Goal: Information Seeking & Learning: Learn about a topic

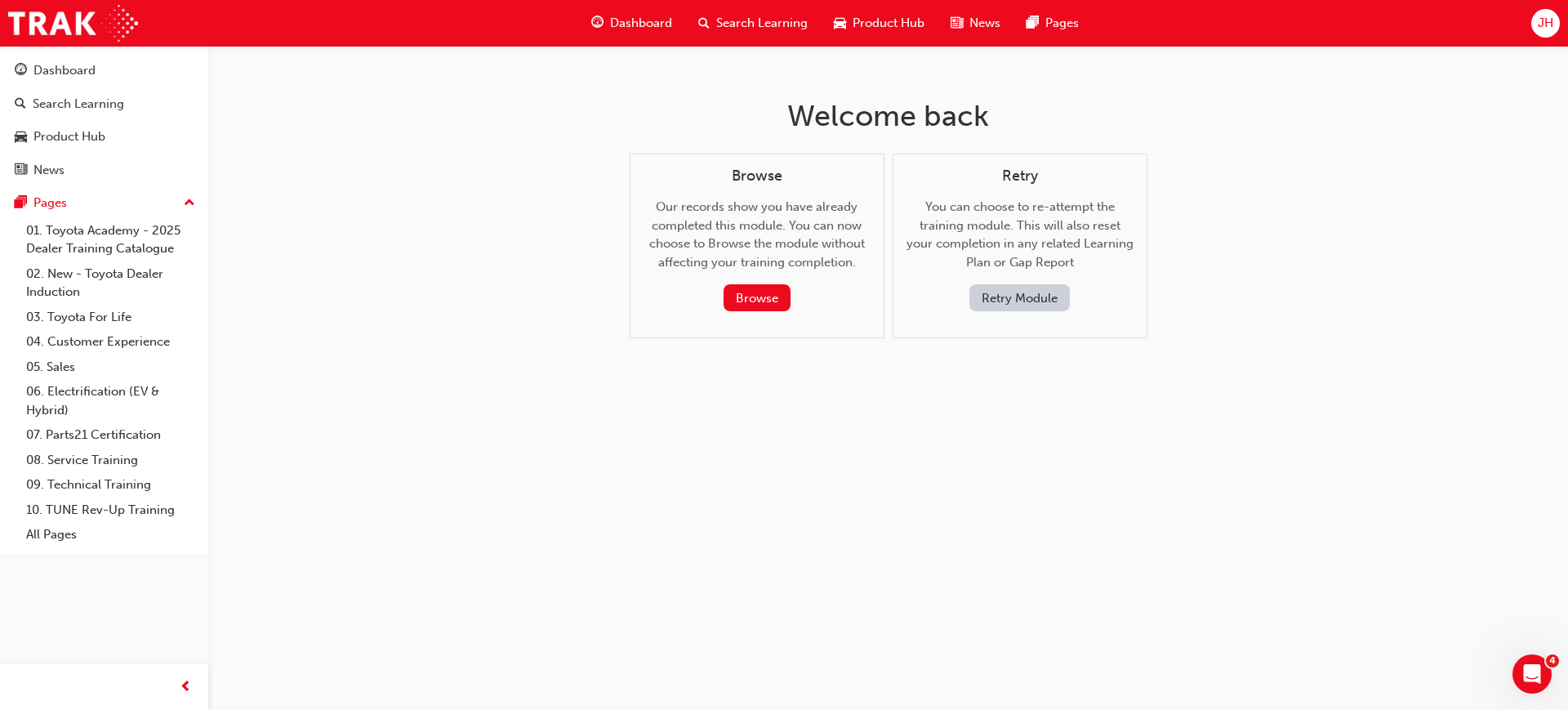
click at [627, 14] on span "Dashboard" at bounding box center [641, 23] width 62 height 19
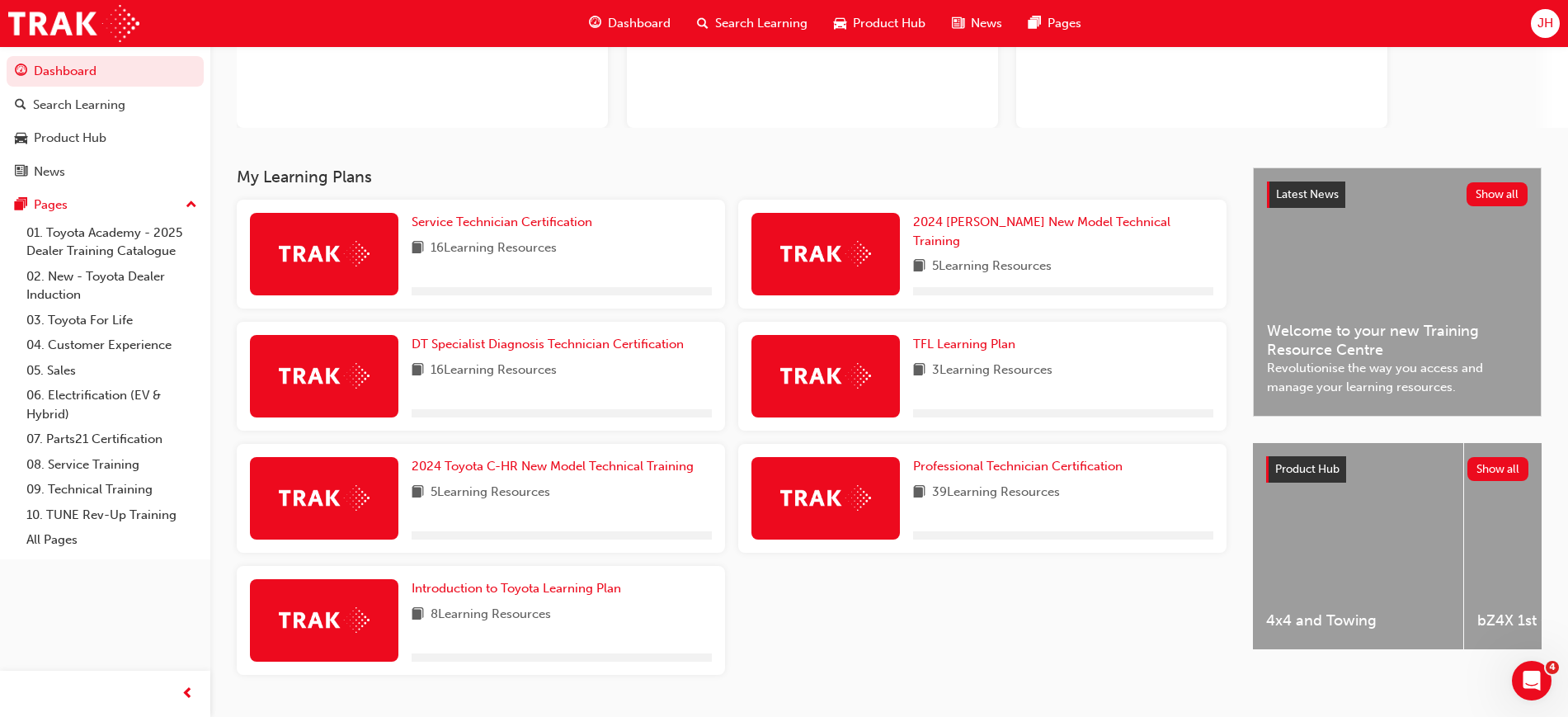
scroll to position [232, 0]
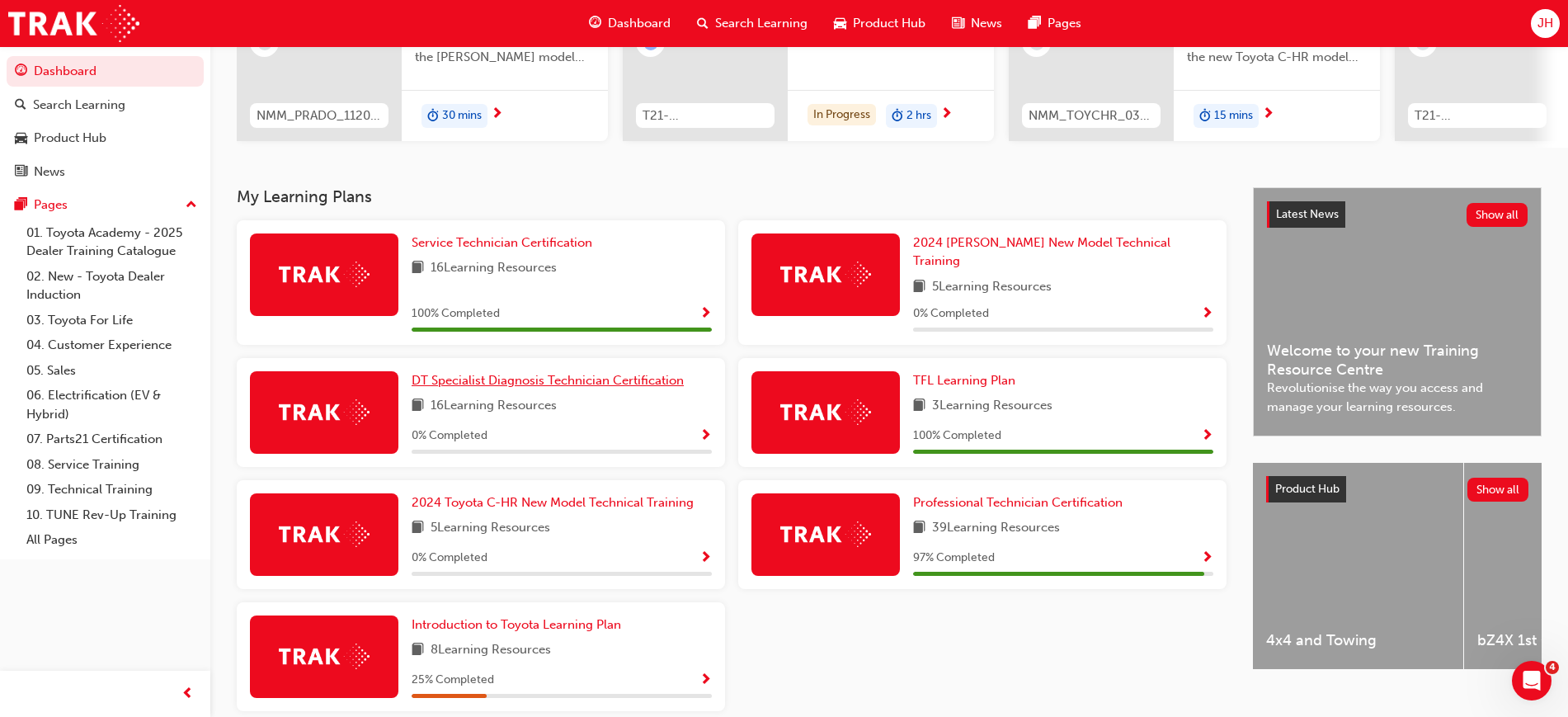
click at [490, 373] on span "DT Specialist Diagnosis Technician Certification" at bounding box center [547, 381] width 272 height 15
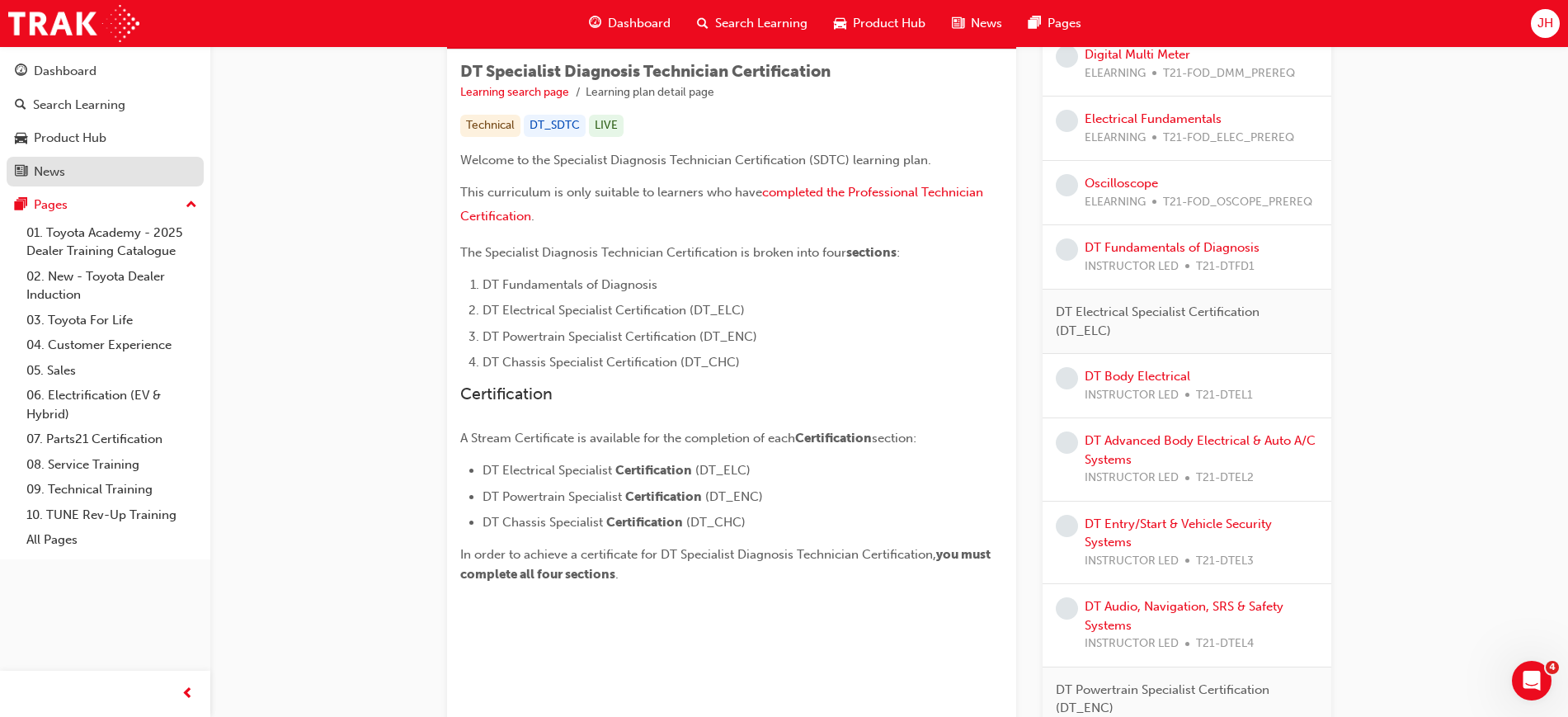
scroll to position [310, 0]
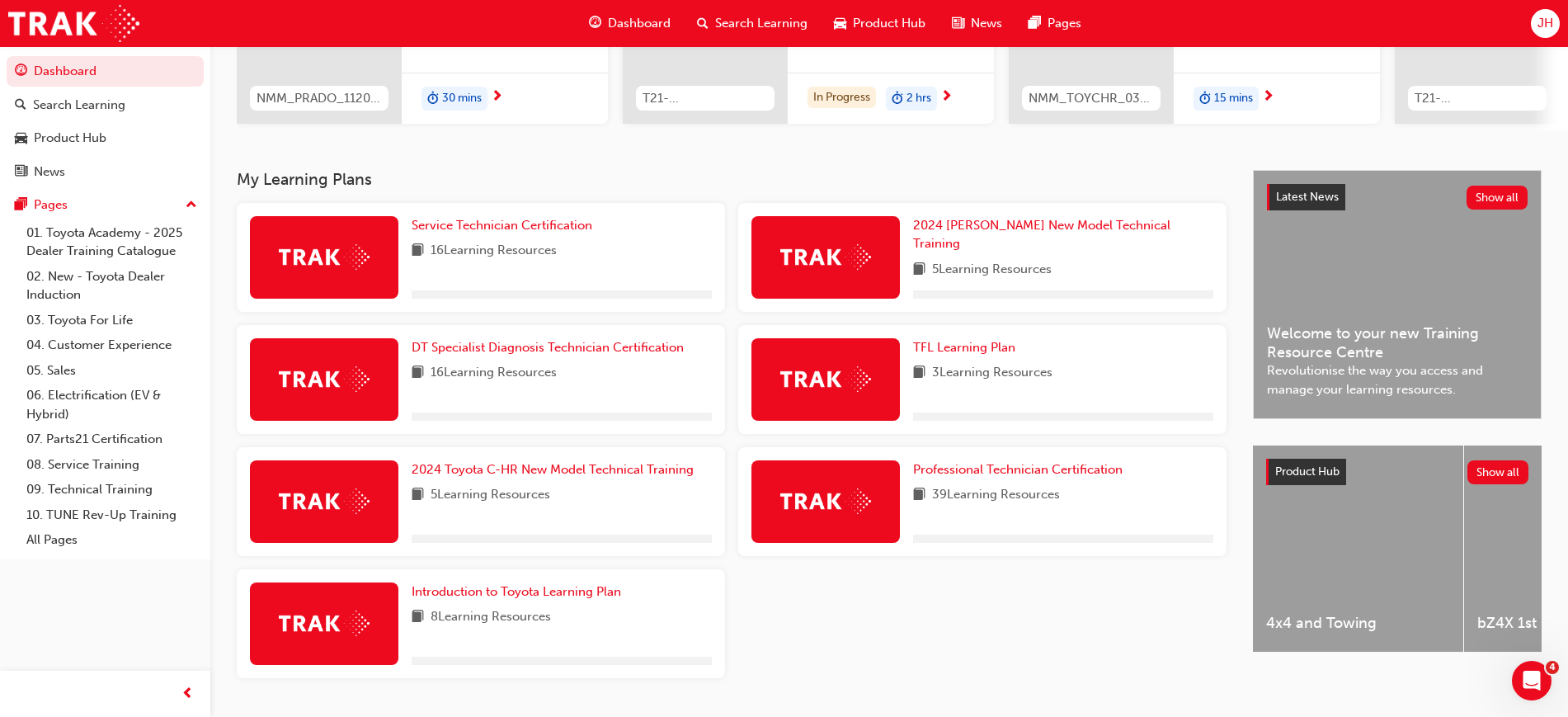
scroll to position [299, 0]
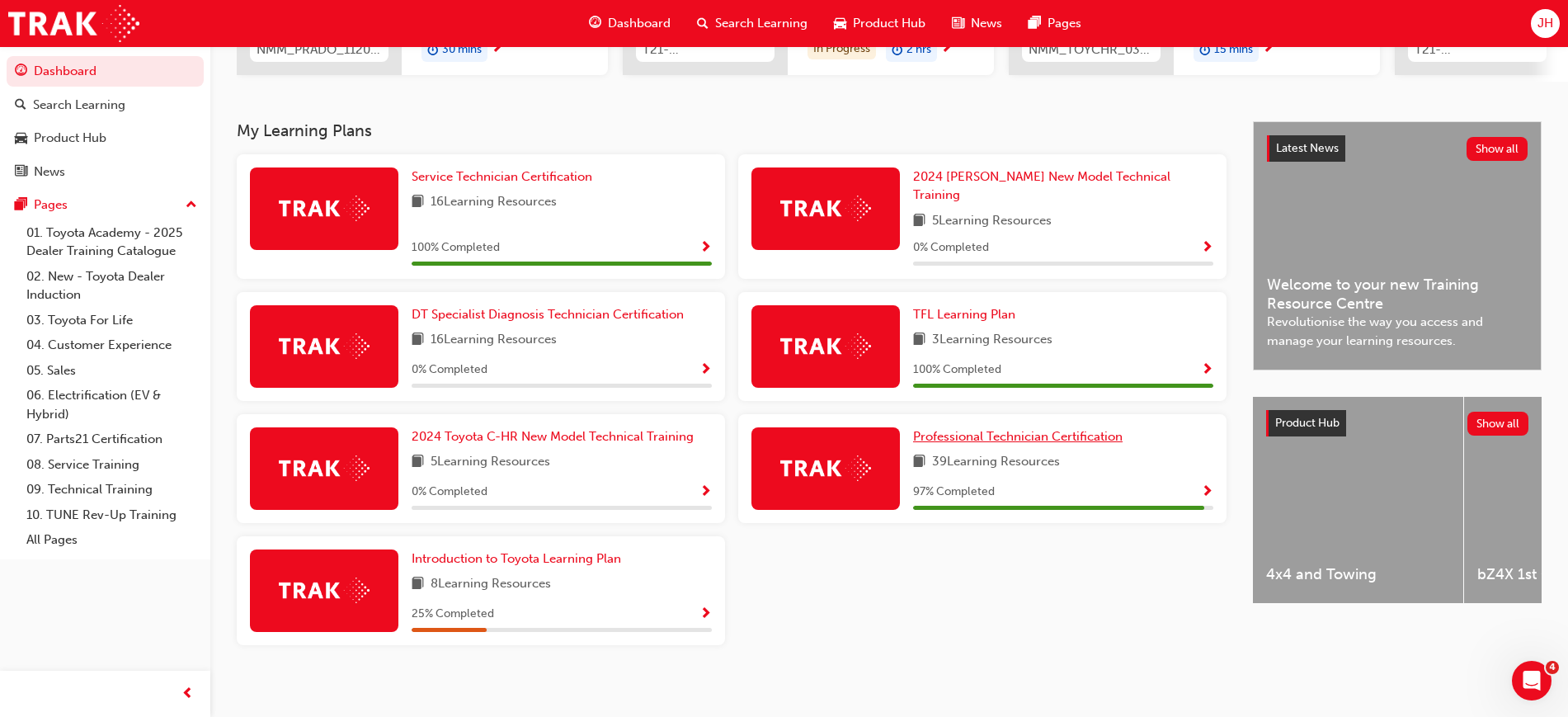
click at [1055, 429] on span "Professional Technician Certification" at bounding box center [1018, 436] width 210 height 15
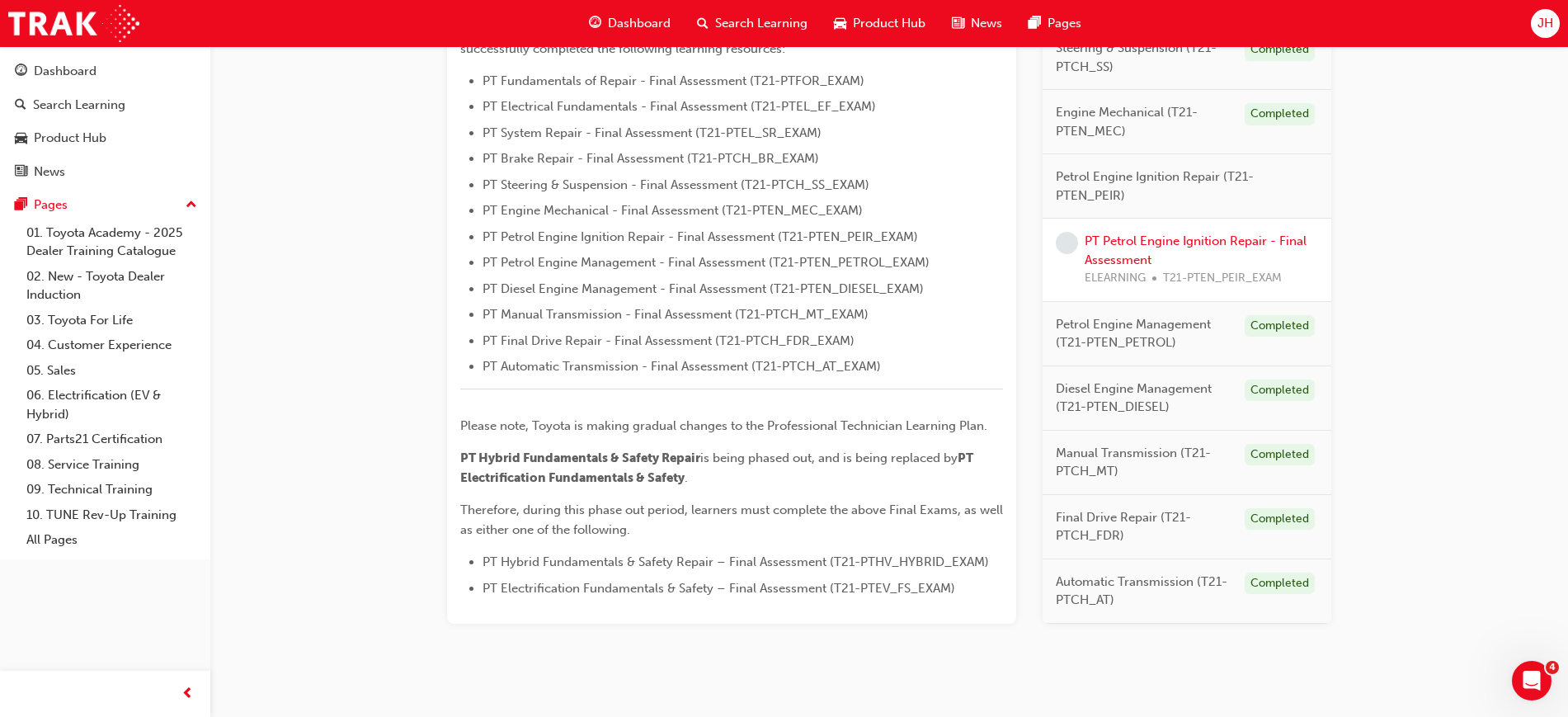
scroll to position [515, 0]
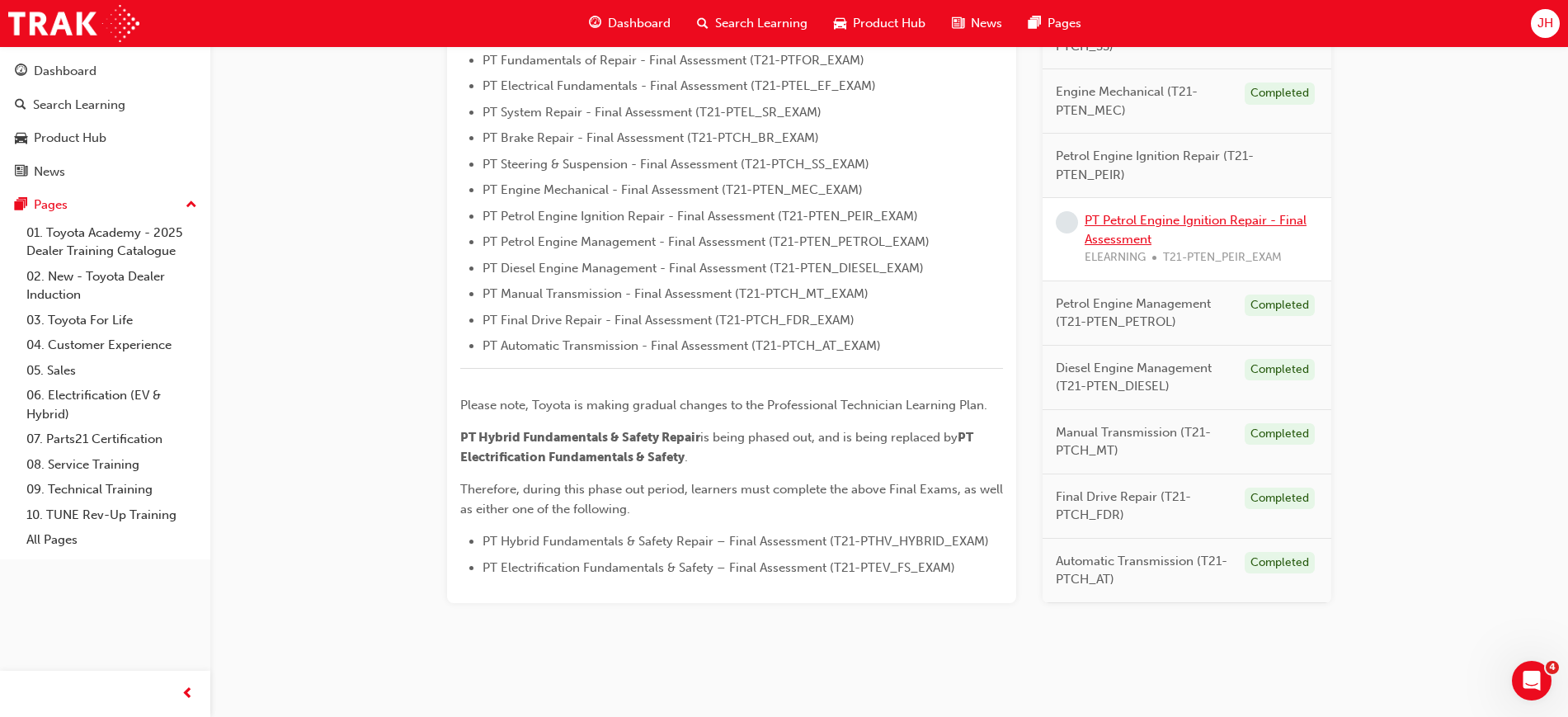
click at [1109, 226] on link "PT Petrol Engine Ignition Repair - Final Assessment" at bounding box center [1195, 230] width 222 height 34
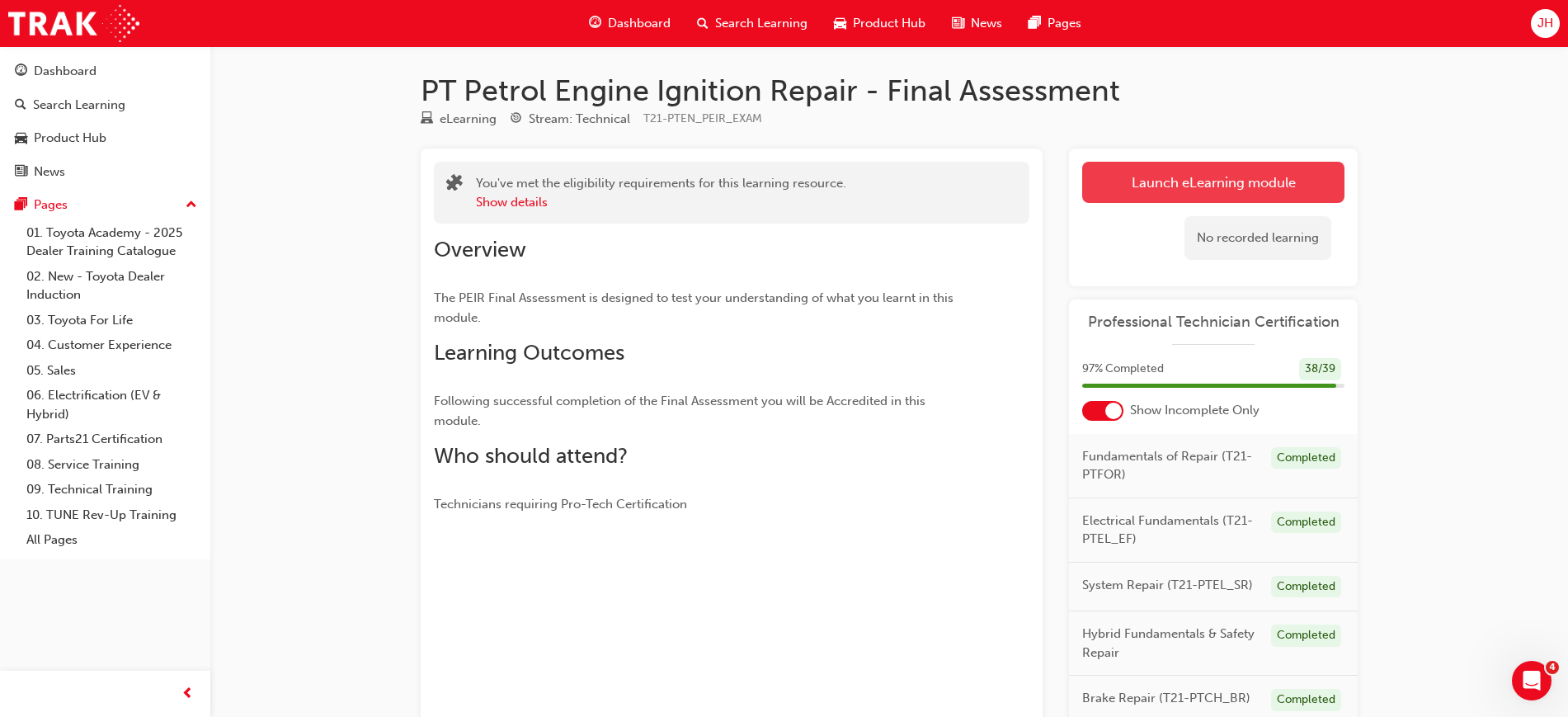
click at [1148, 178] on link "Launch eLearning module" at bounding box center [1213, 182] width 262 height 42
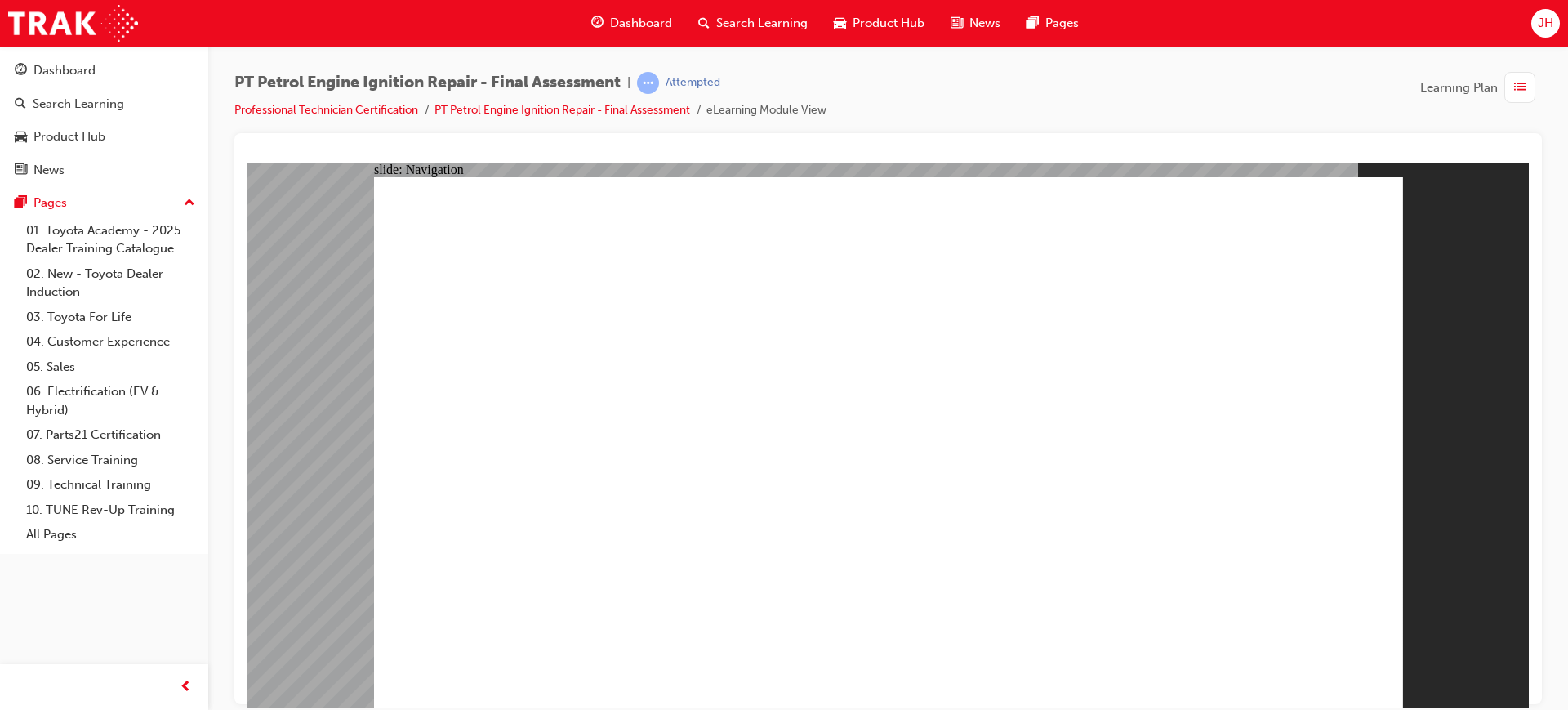
checkbox input "true"
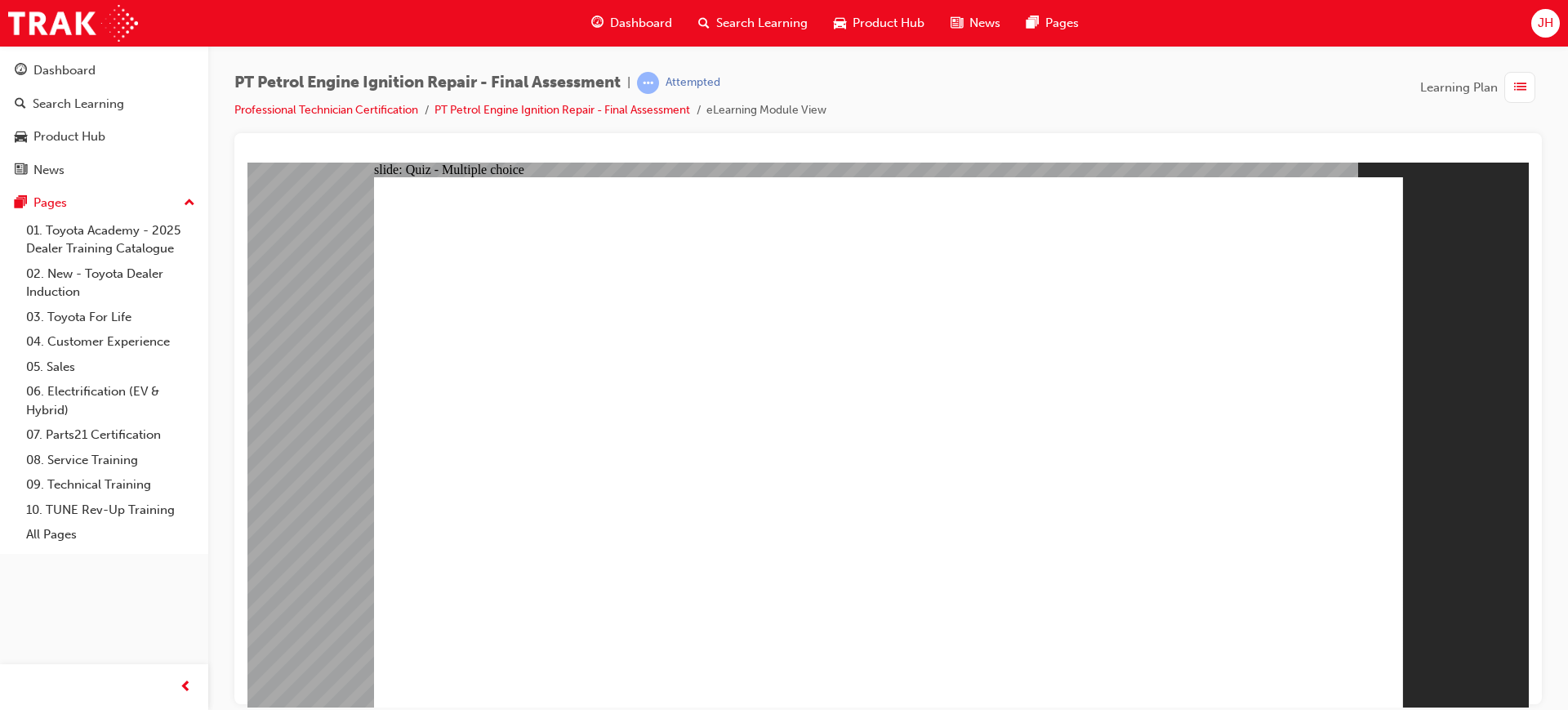
checkbox input "true"
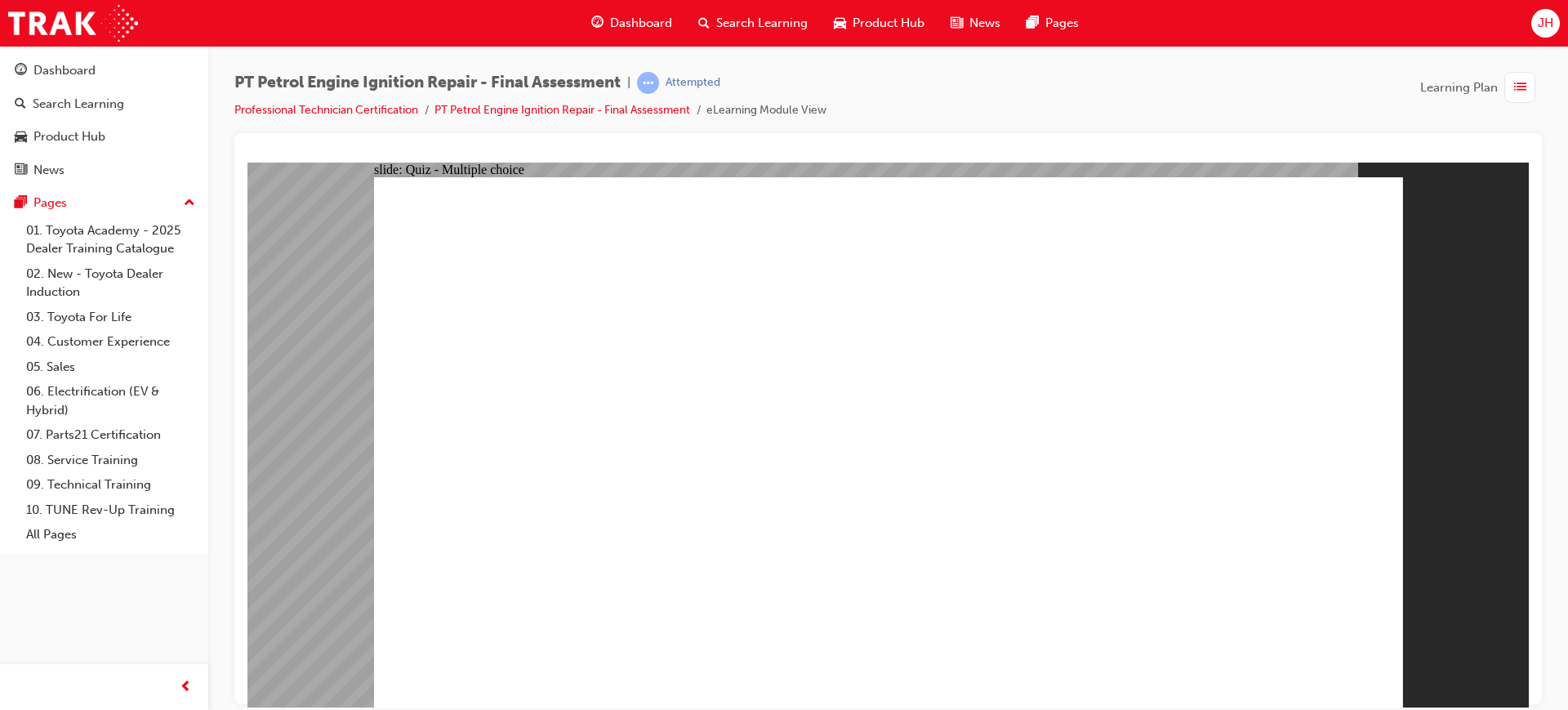
checkbox input "true"
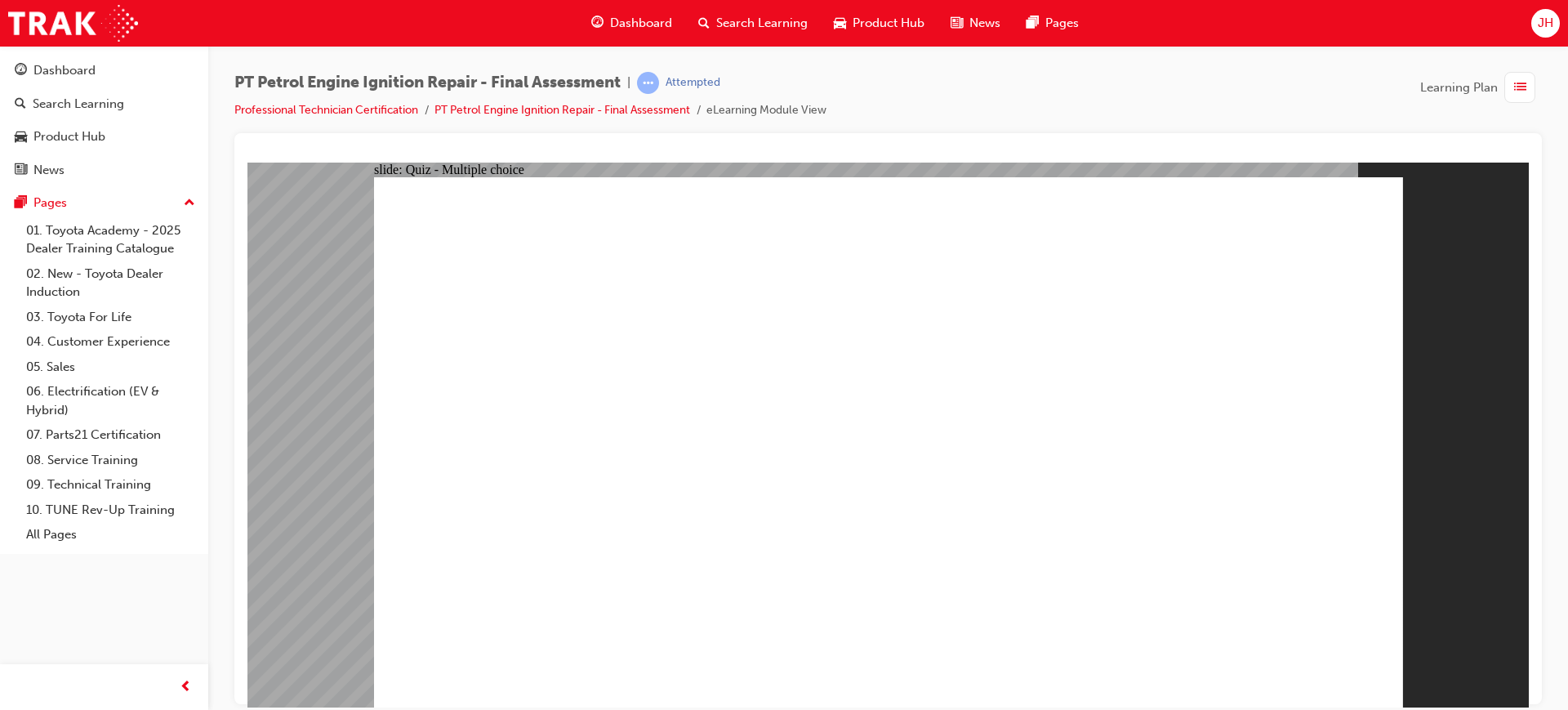
radio input "false"
radio input "true"
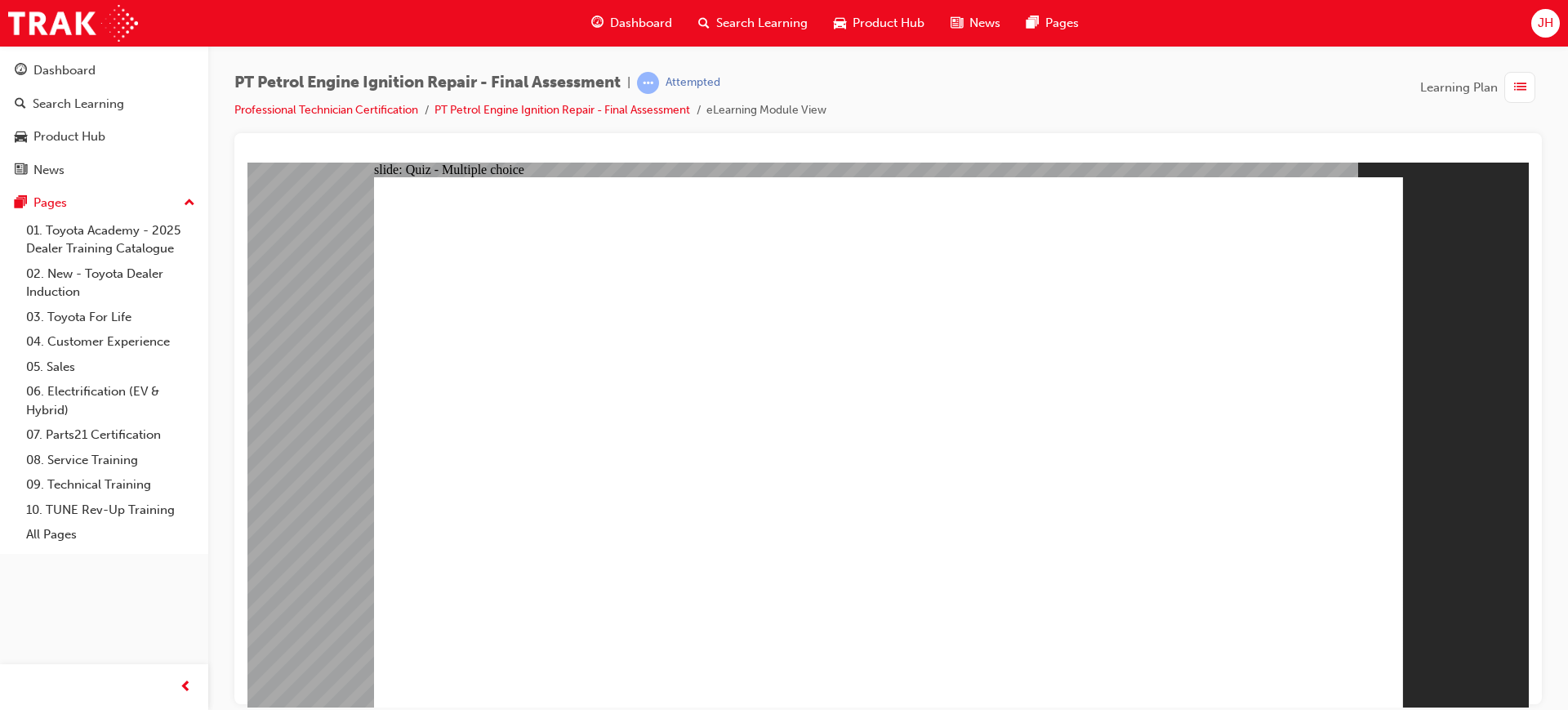
radio input "true"
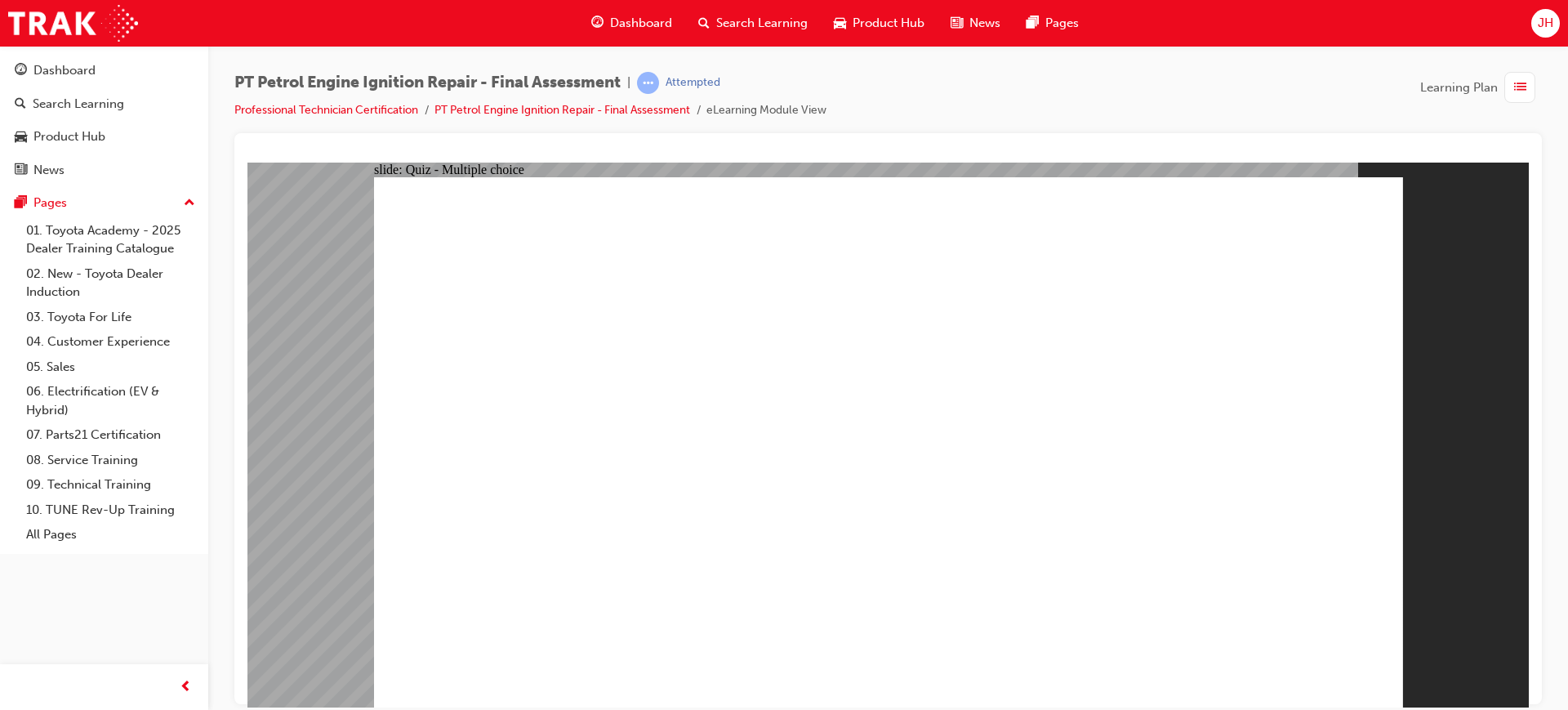
radio input "false"
radio input "true"
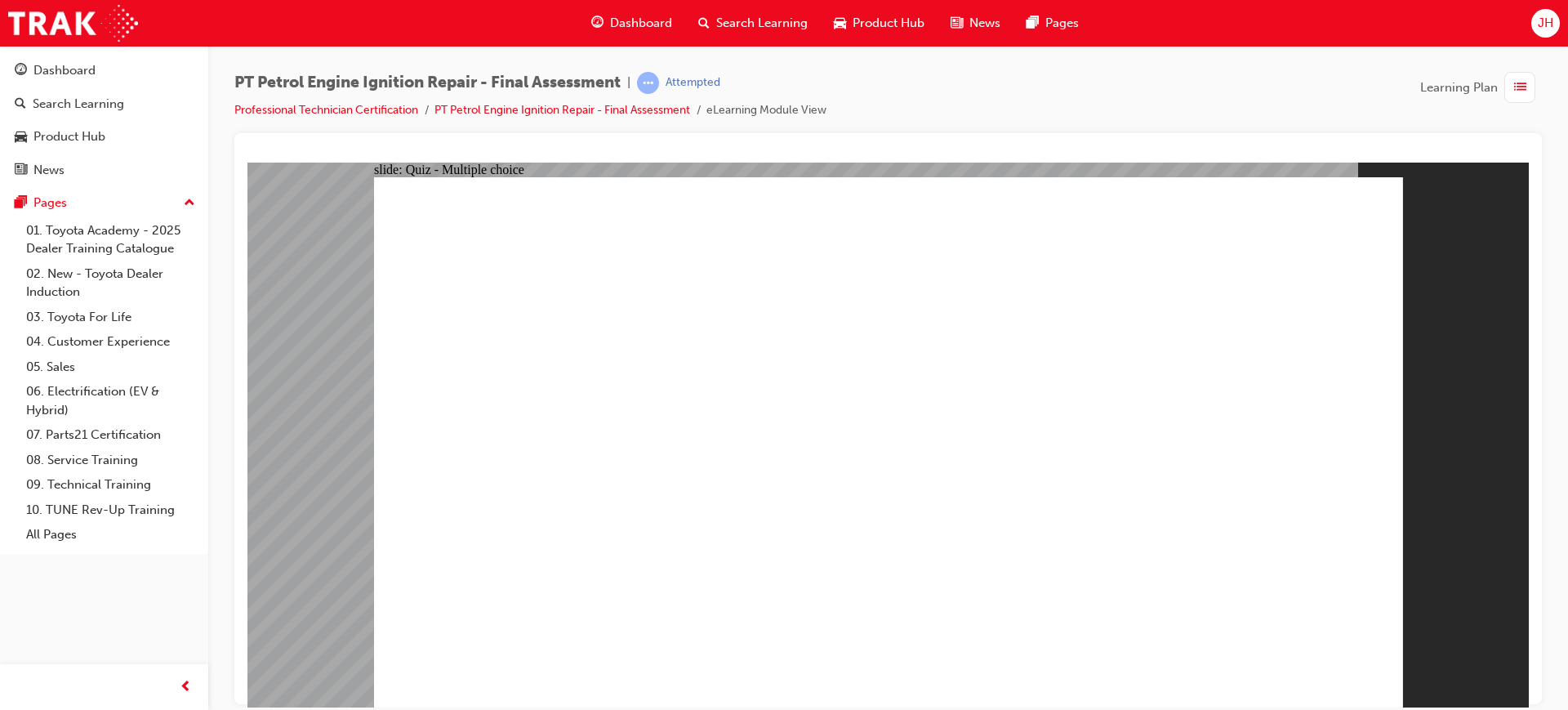
radio input "true"
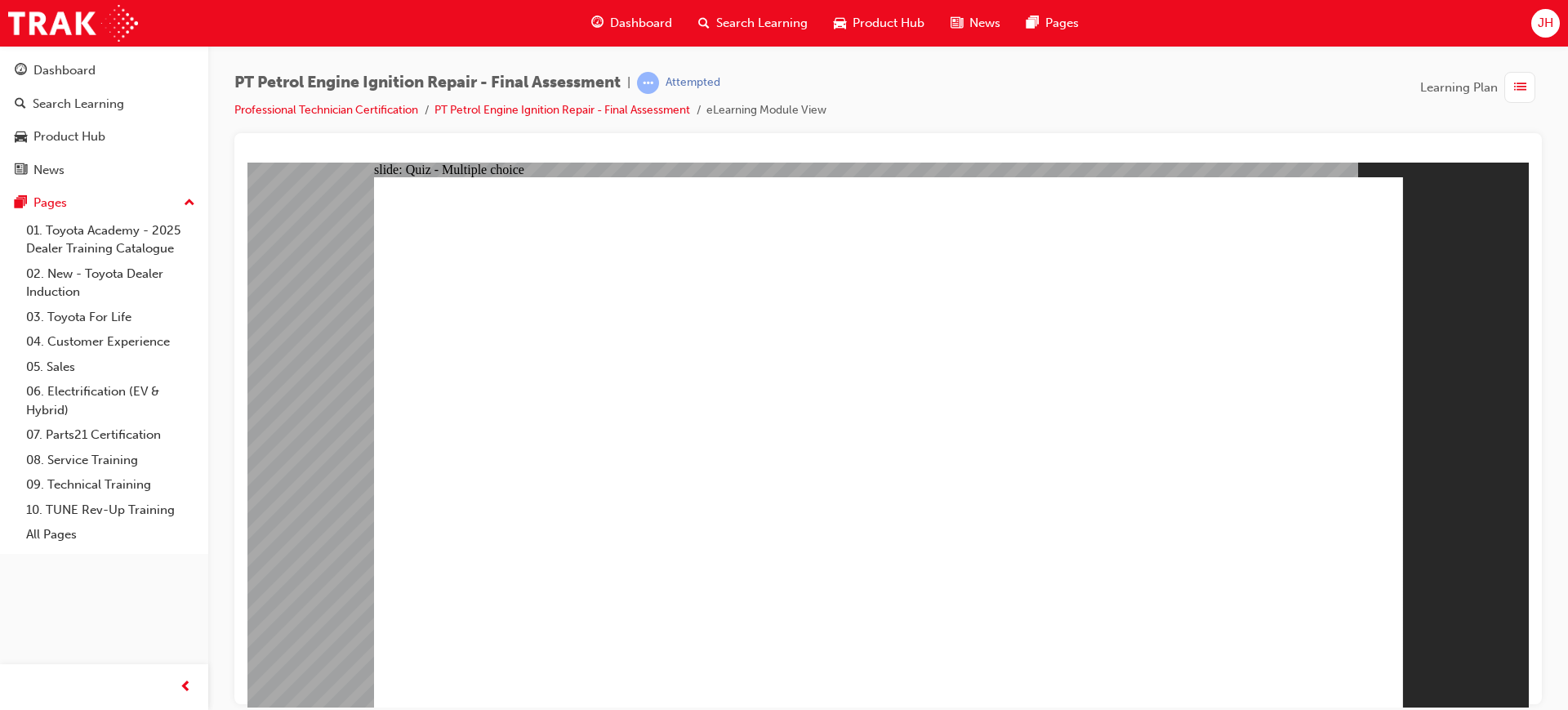
radio input "true"
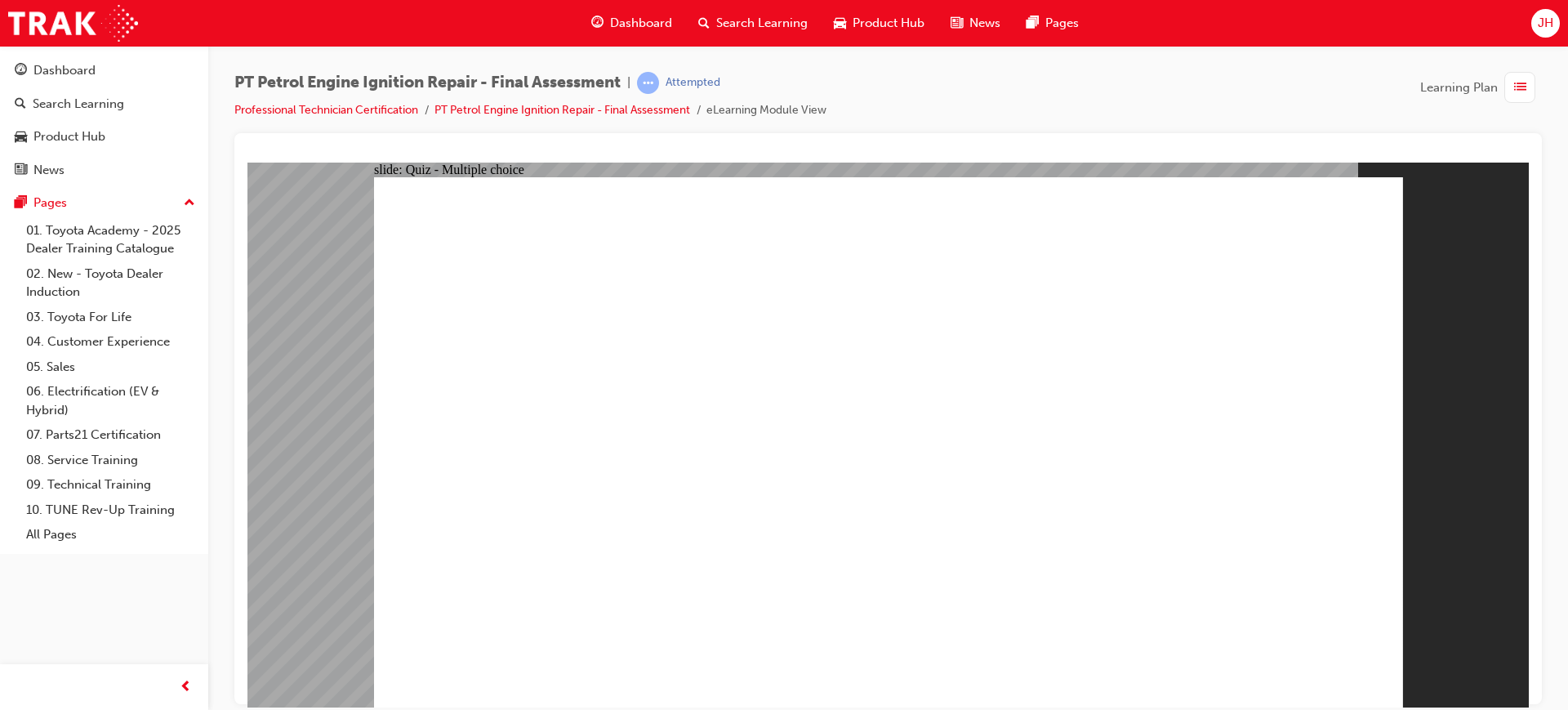
drag, startPoint x: 750, startPoint y: 563, endPoint x: 759, endPoint y: 519, distance: 44.9
drag, startPoint x: 769, startPoint y: 505, endPoint x: 779, endPoint y: 505, distance: 10.0
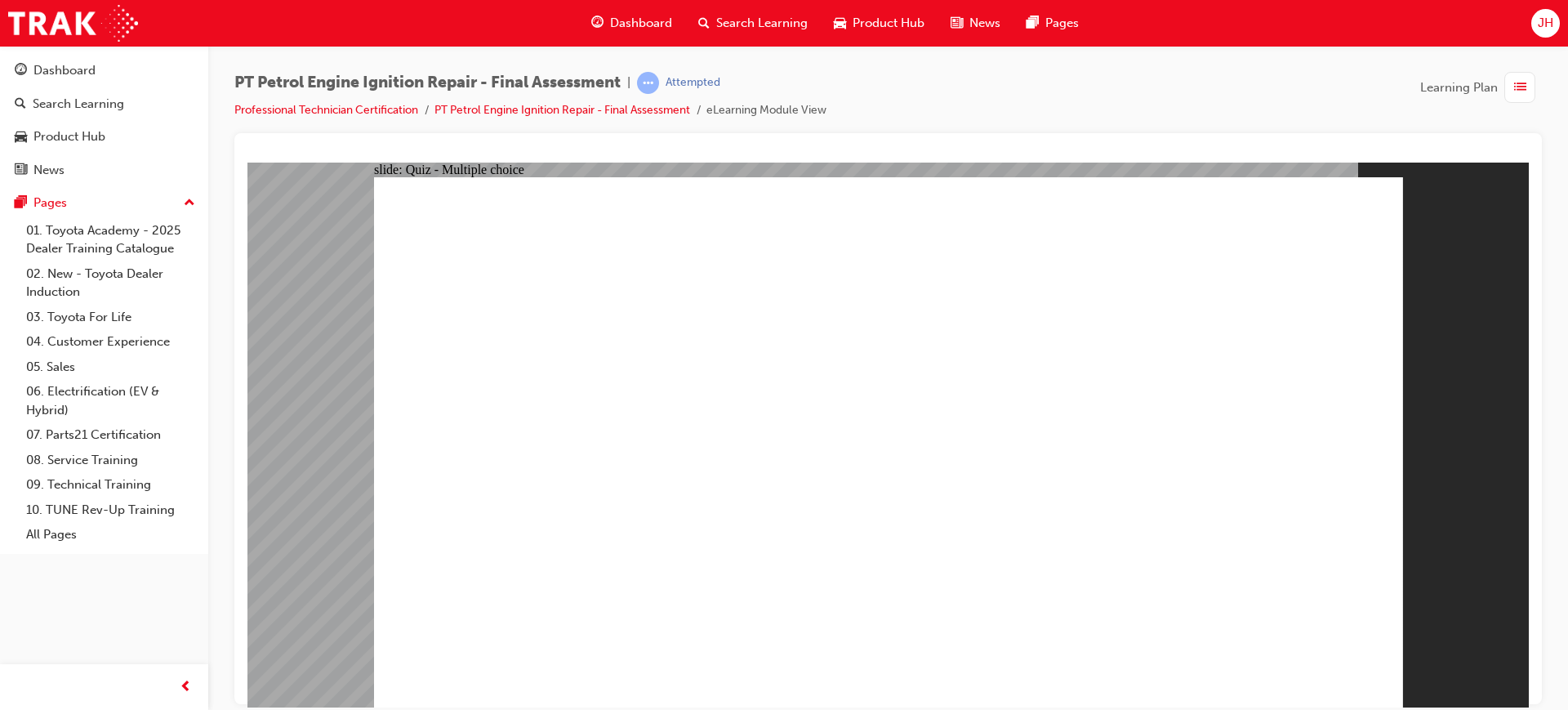
drag, startPoint x: 1065, startPoint y: 294, endPoint x: 1044, endPoint y: 294, distance: 21.0
drag, startPoint x: 602, startPoint y: 244, endPoint x: 836, endPoint y: 276, distance: 236.2
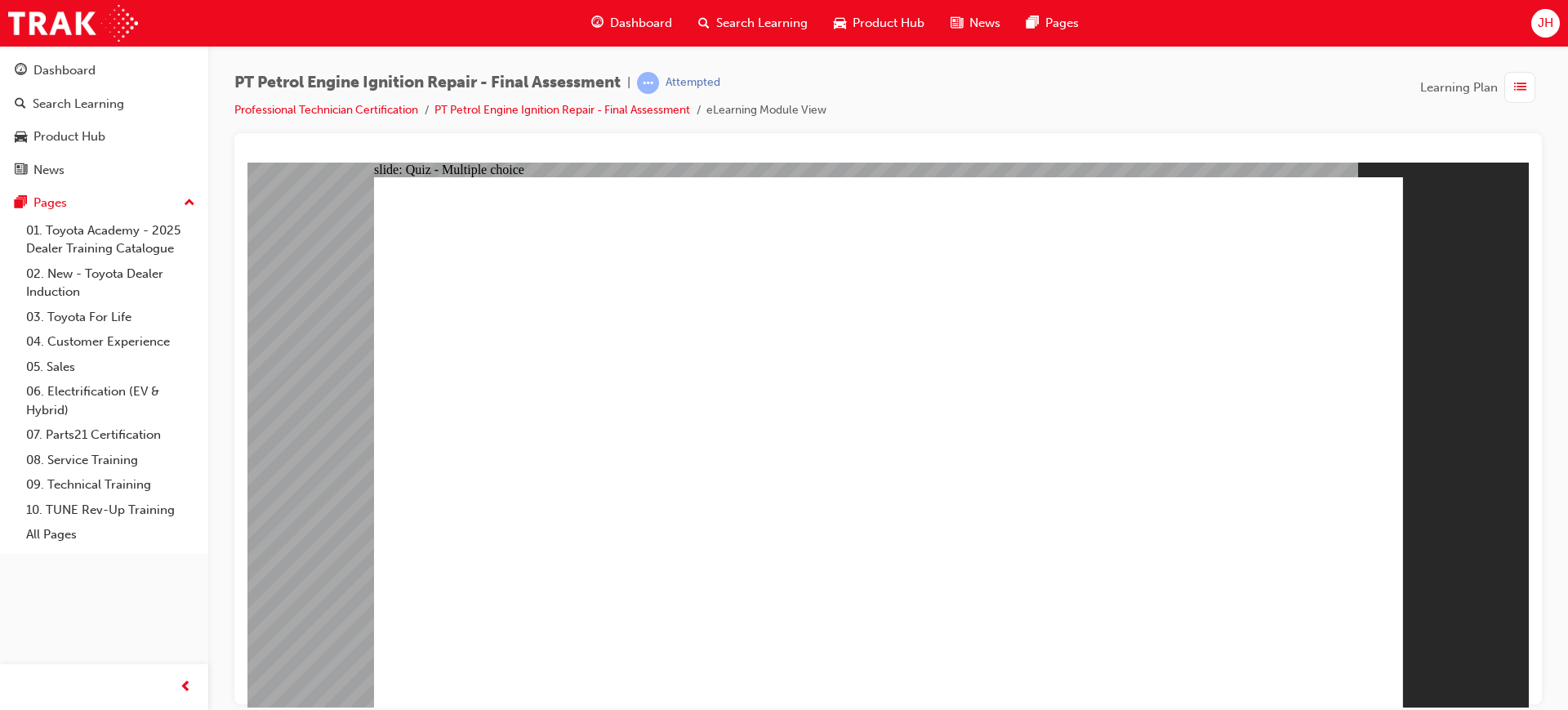
radio input "false"
radio input "true"
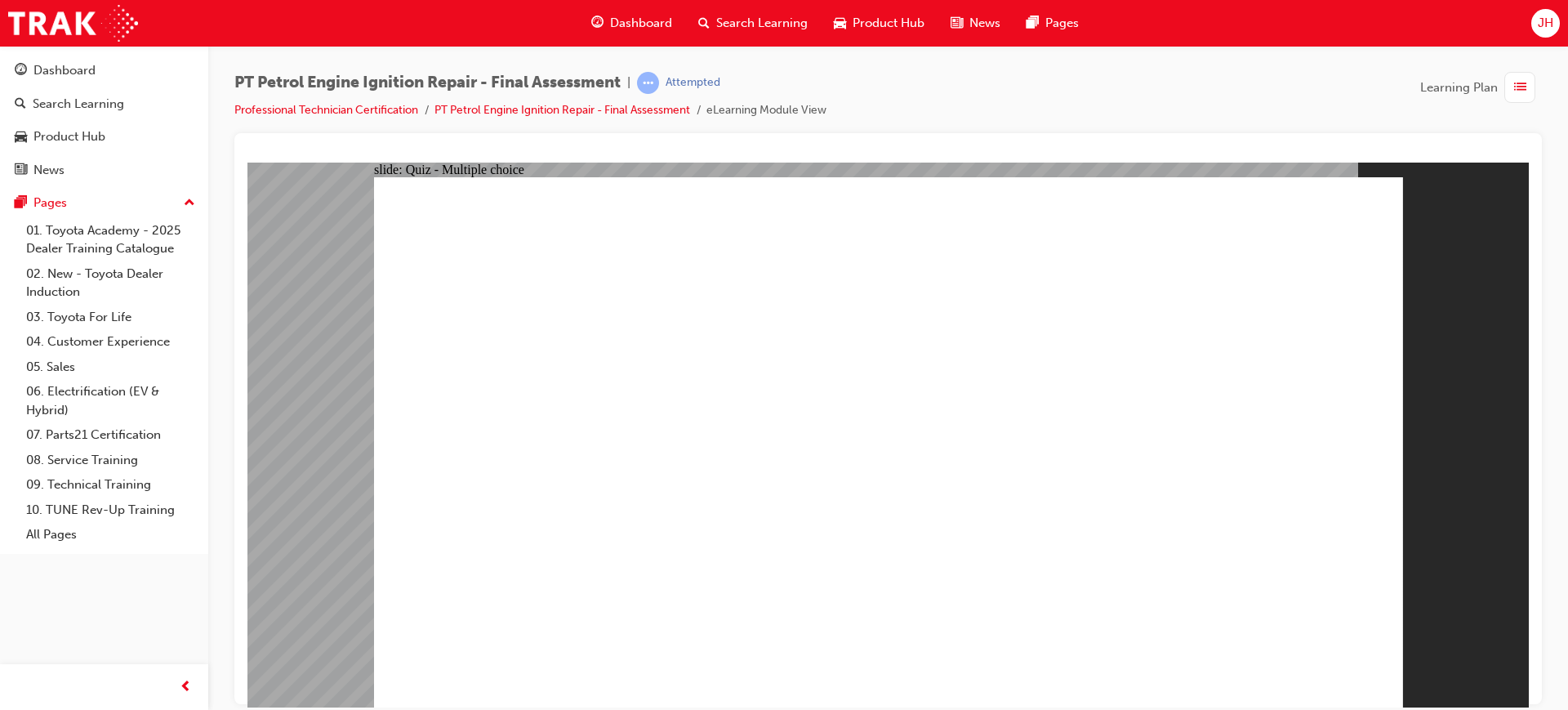
radio input "false"
radio input "true"
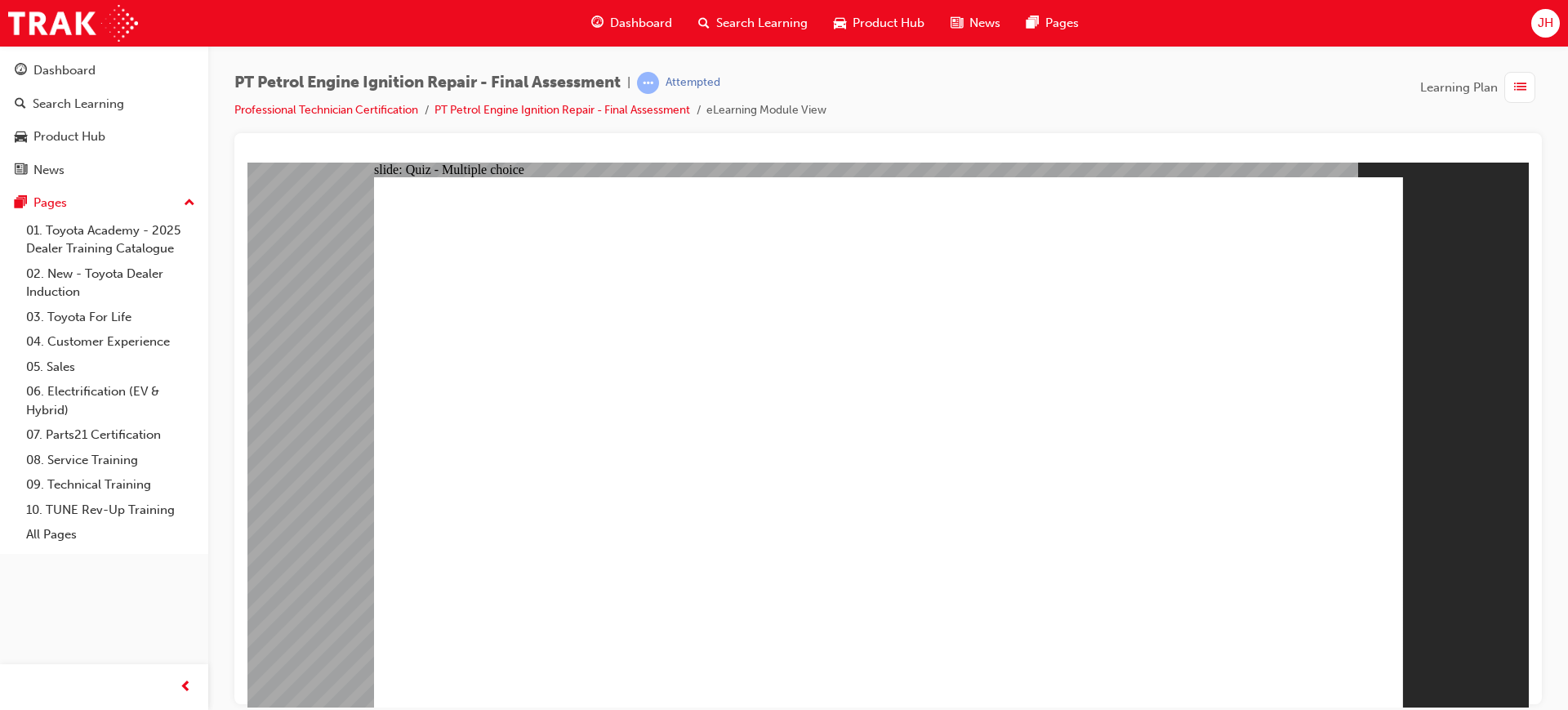
radio input "false"
radio input "true"
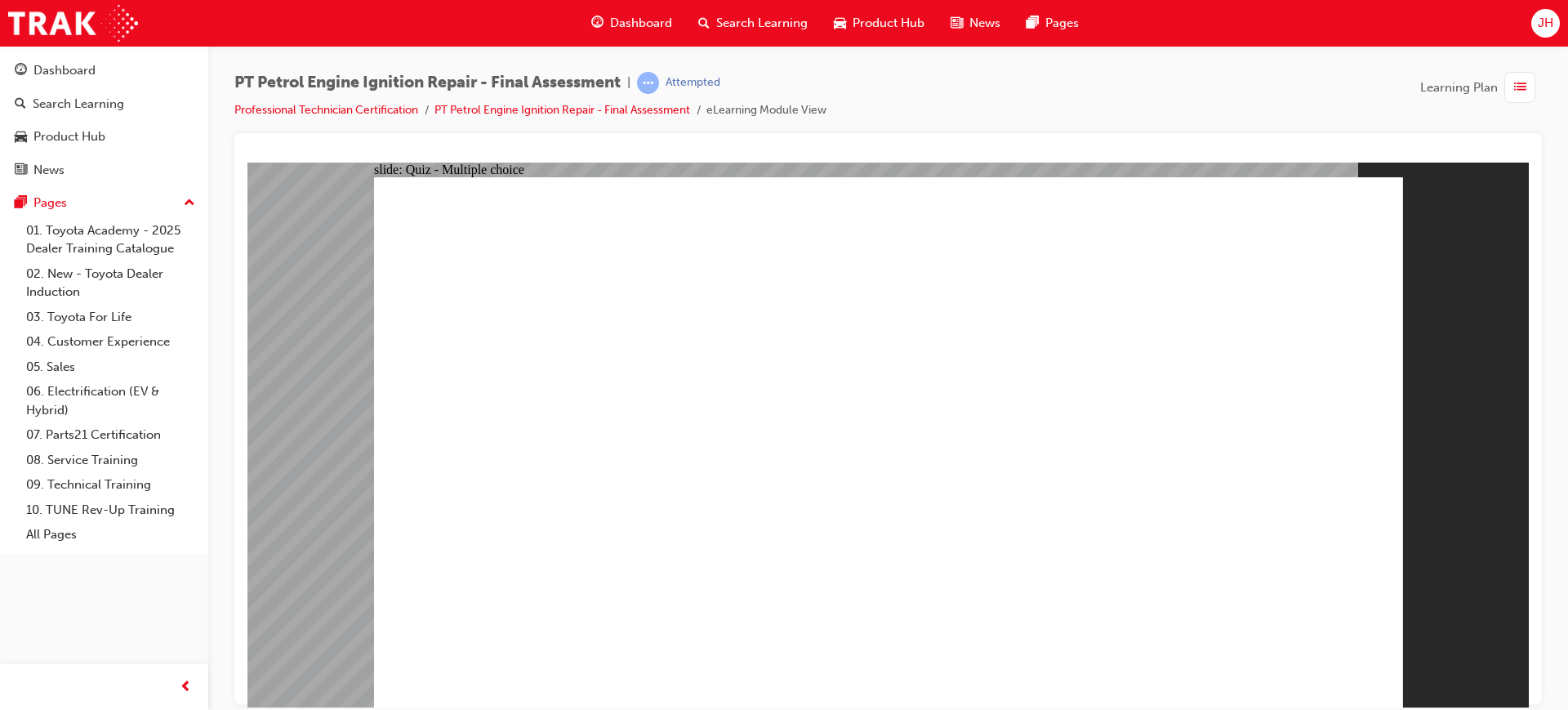
drag, startPoint x: 853, startPoint y: 538, endPoint x: 804, endPoint y: 527, distance: 50.2
radio input "true"
drag, startPoint x: 1368, startPoint y: 670, endPoint x: 1326, endPoint y: 661, distance: 43.0
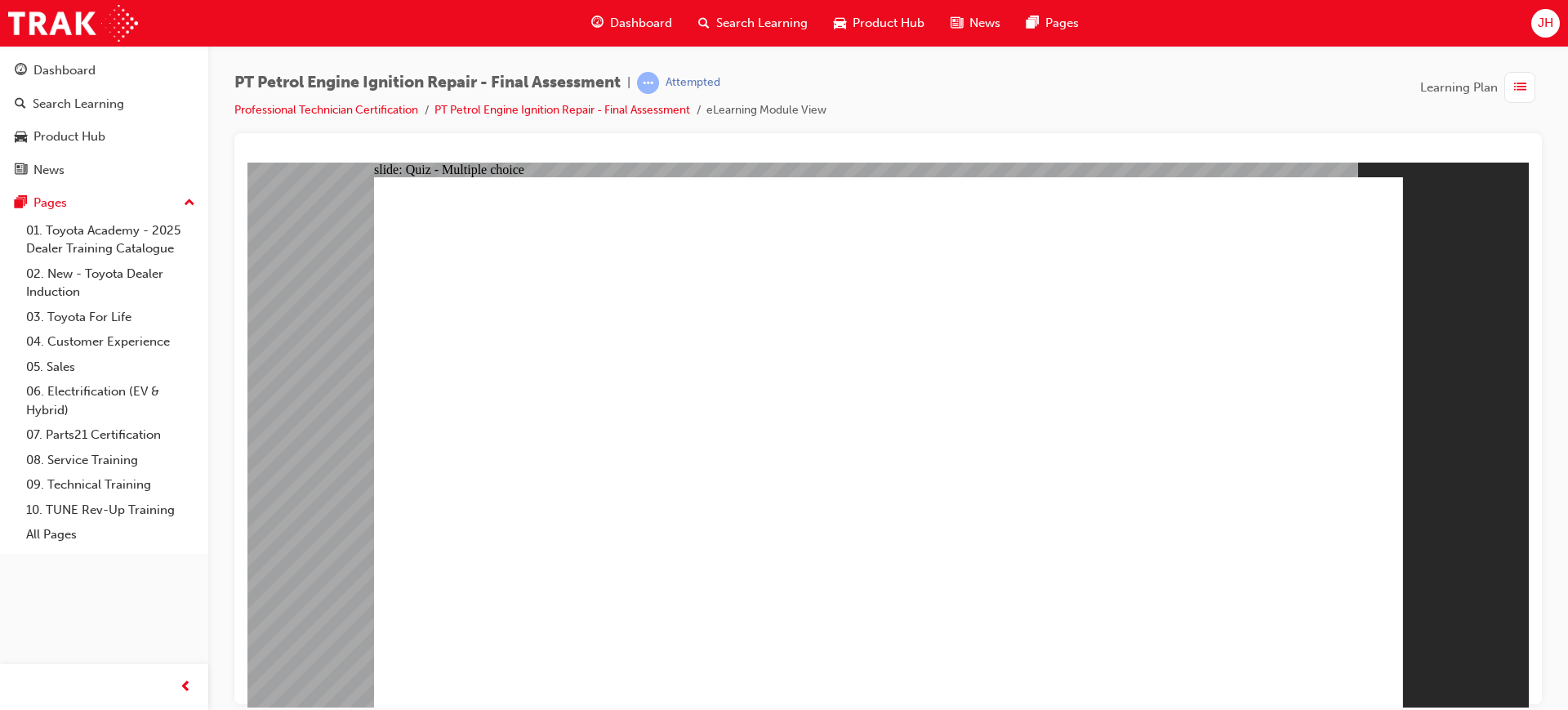
radio input "true"
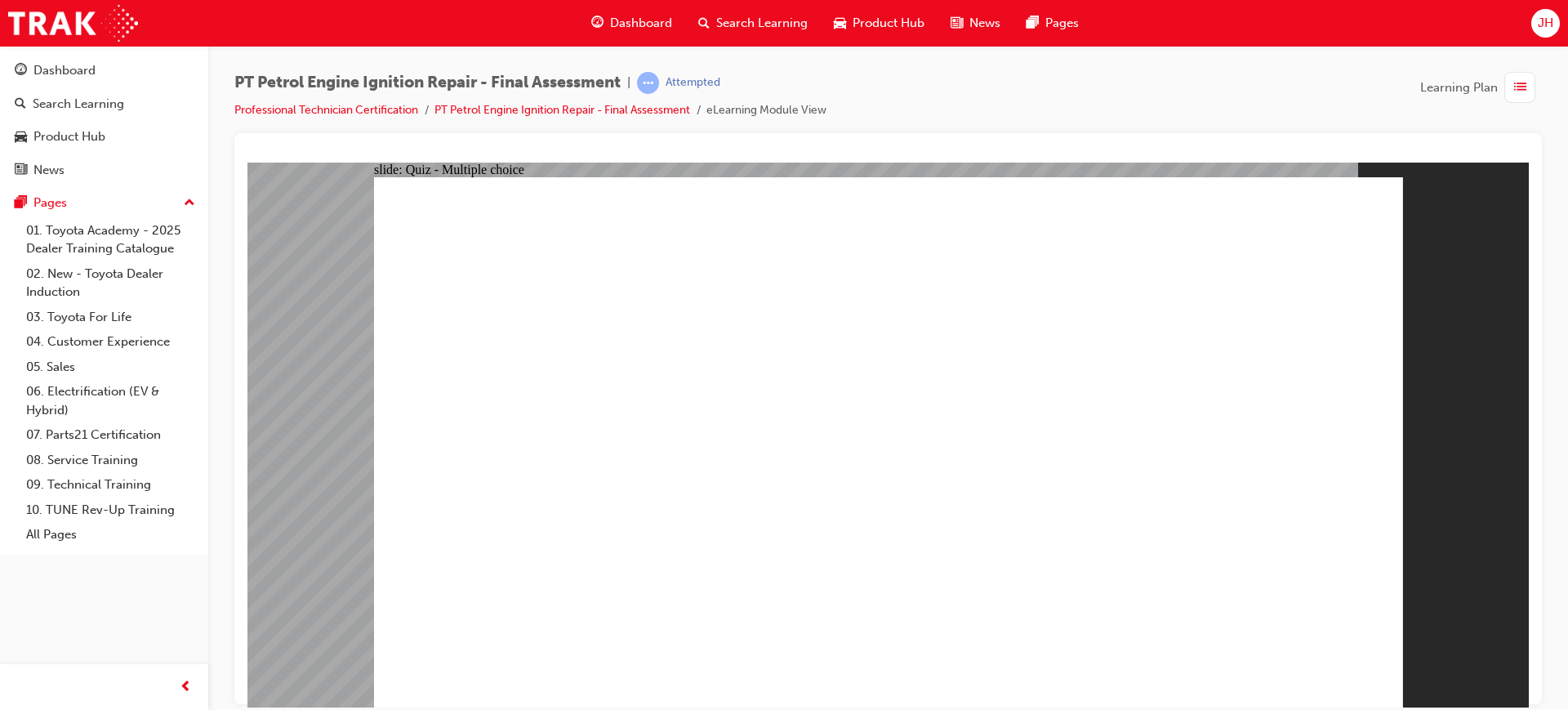
radio input "true"
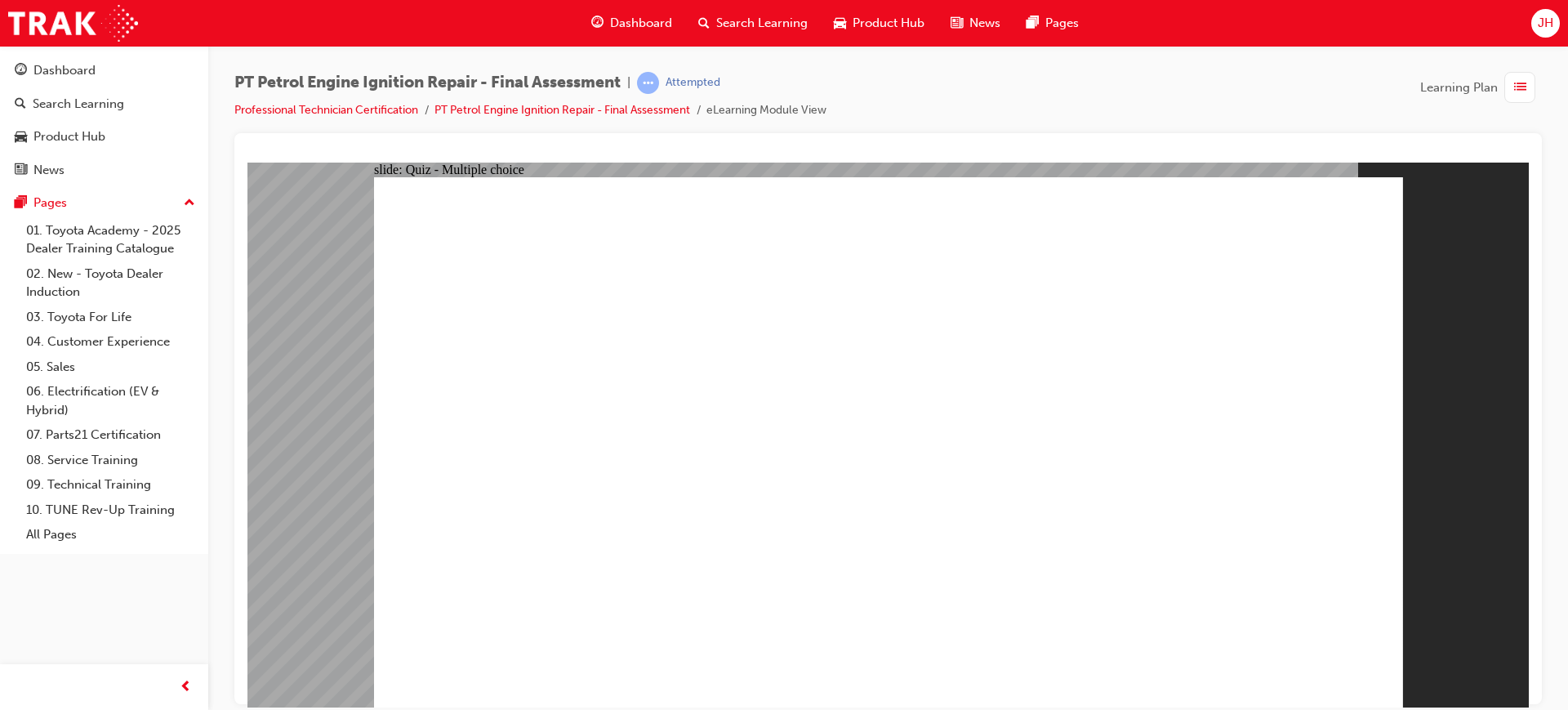
radio input "true"
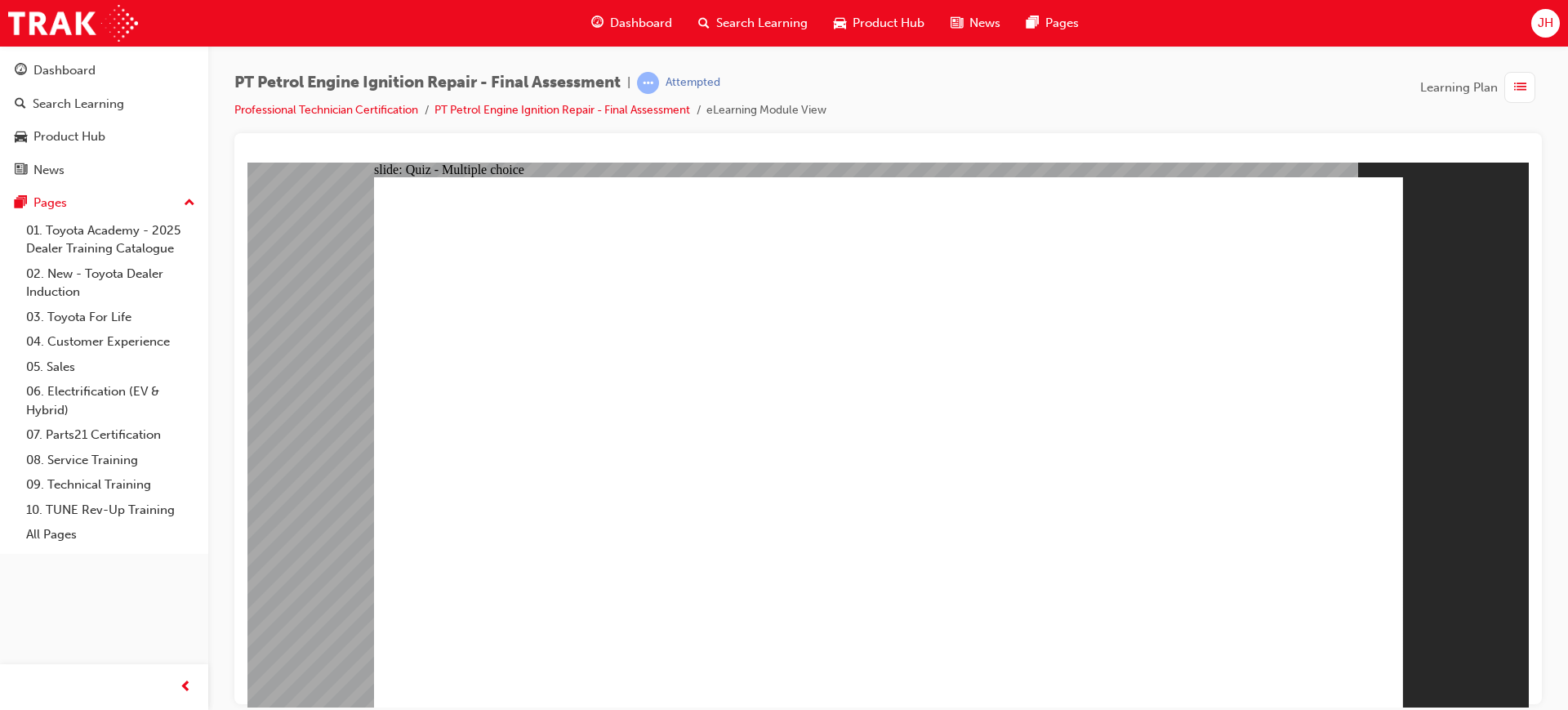
radio input "true"
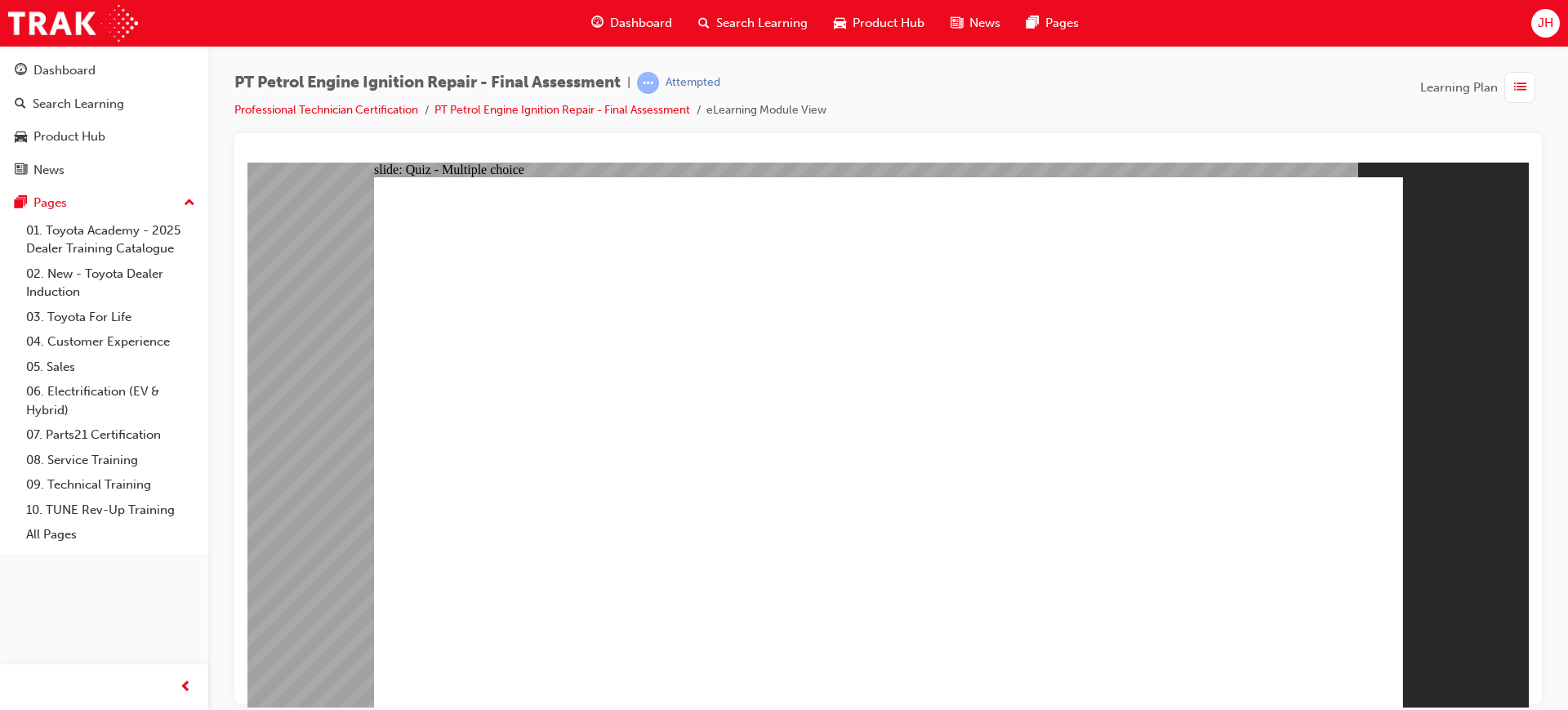
radio input "true"
drag, startPoint x: 1322, startPoint y: 636, endPoint x: 1317, endPoint y: 652, distance: 16.8
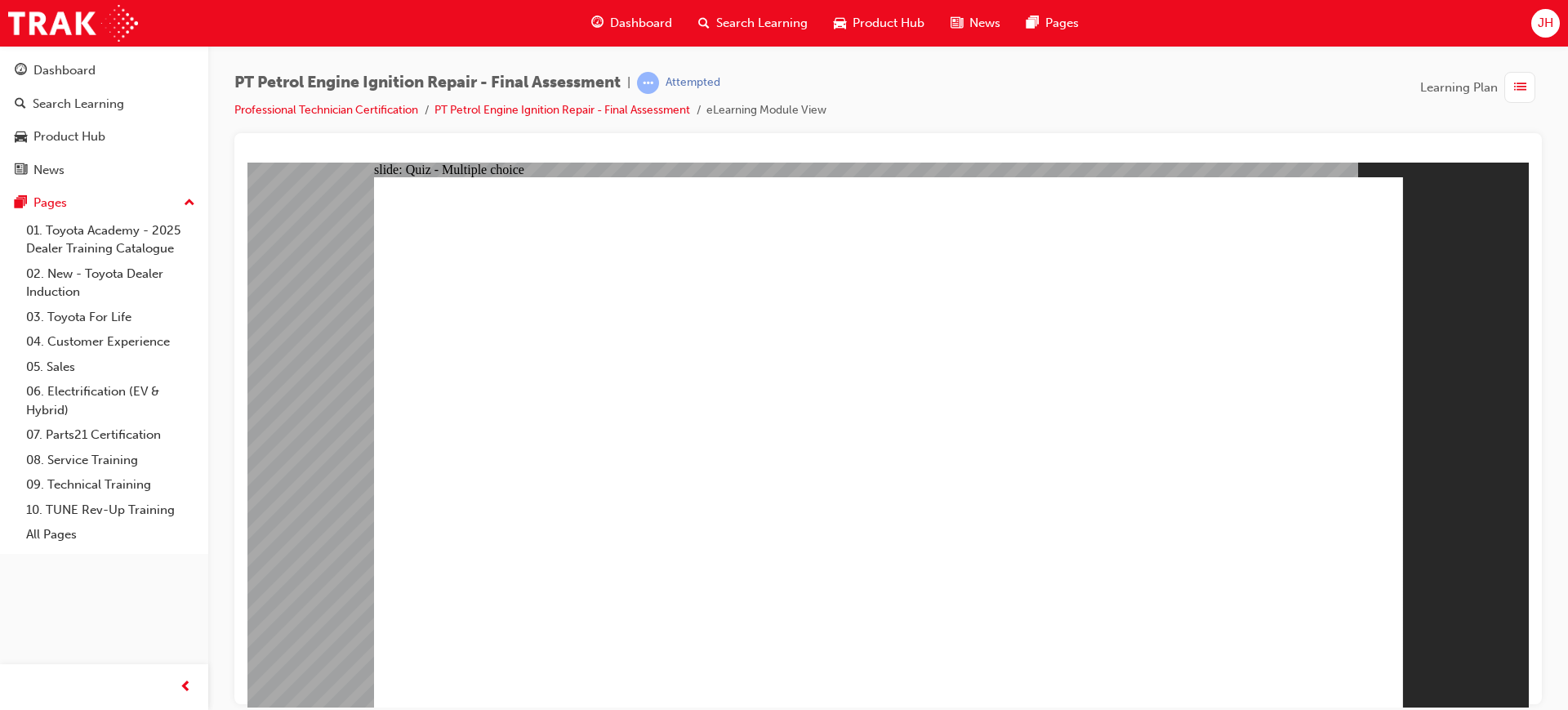
drag, startPoint x: 899, startPoint y: 604, endPoint x: 898, endPoint y: 617, distance: 13.0
drag, startPoint x: 829, startPoint y: 581, endPoint x: 866, endPoint y: 598, distance: 40.7
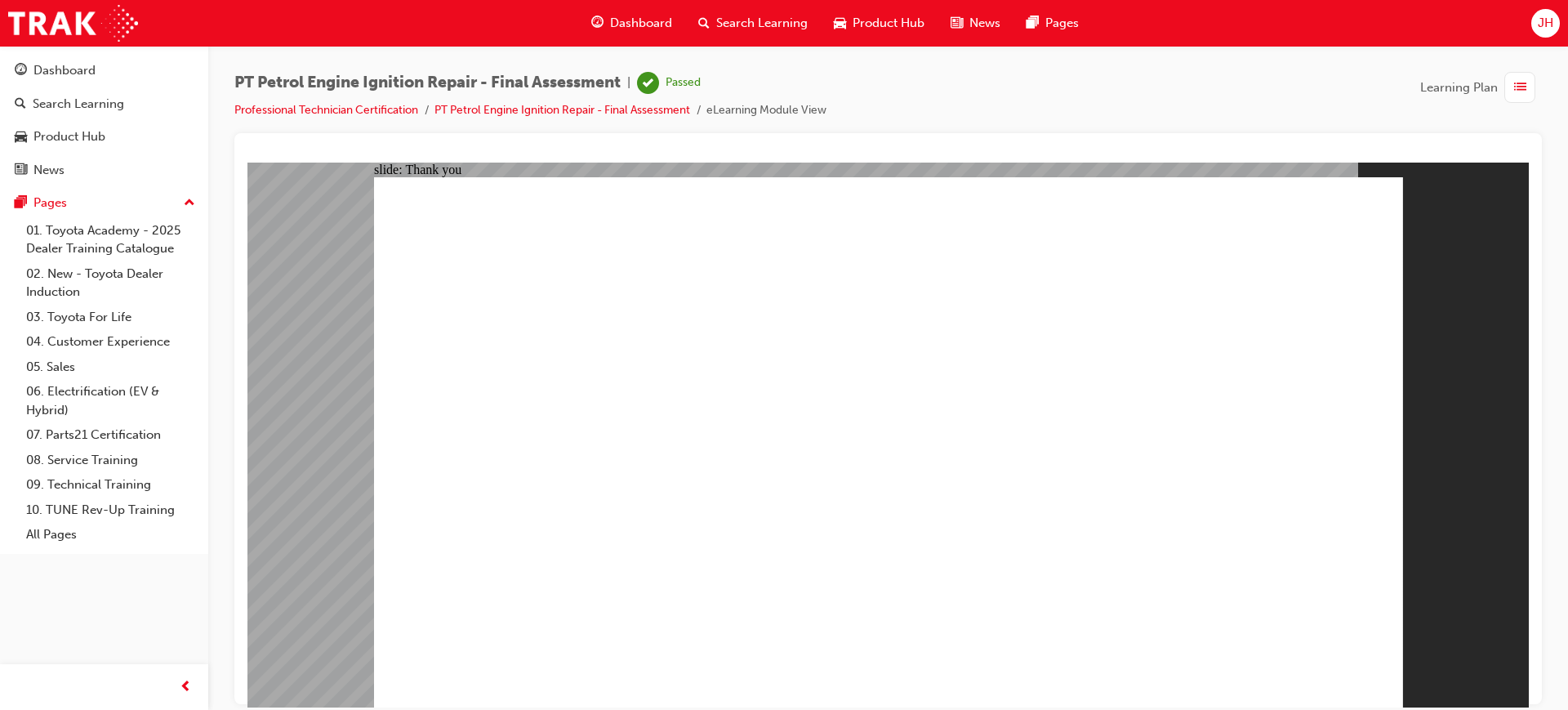
click at [644, 26] on span "Dashboard" at bounding box center [641, 23] width 62 height 19
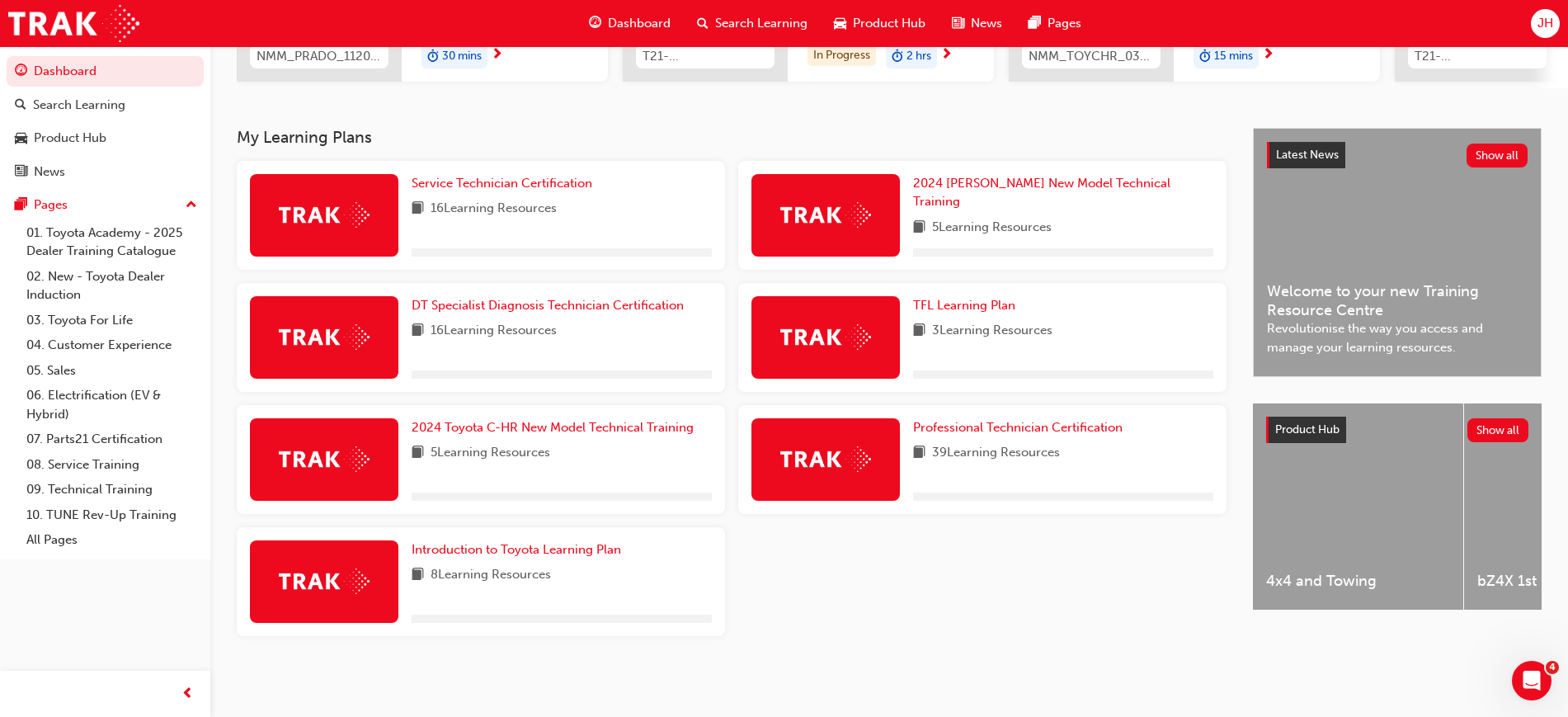
scroll to position [299, 0]
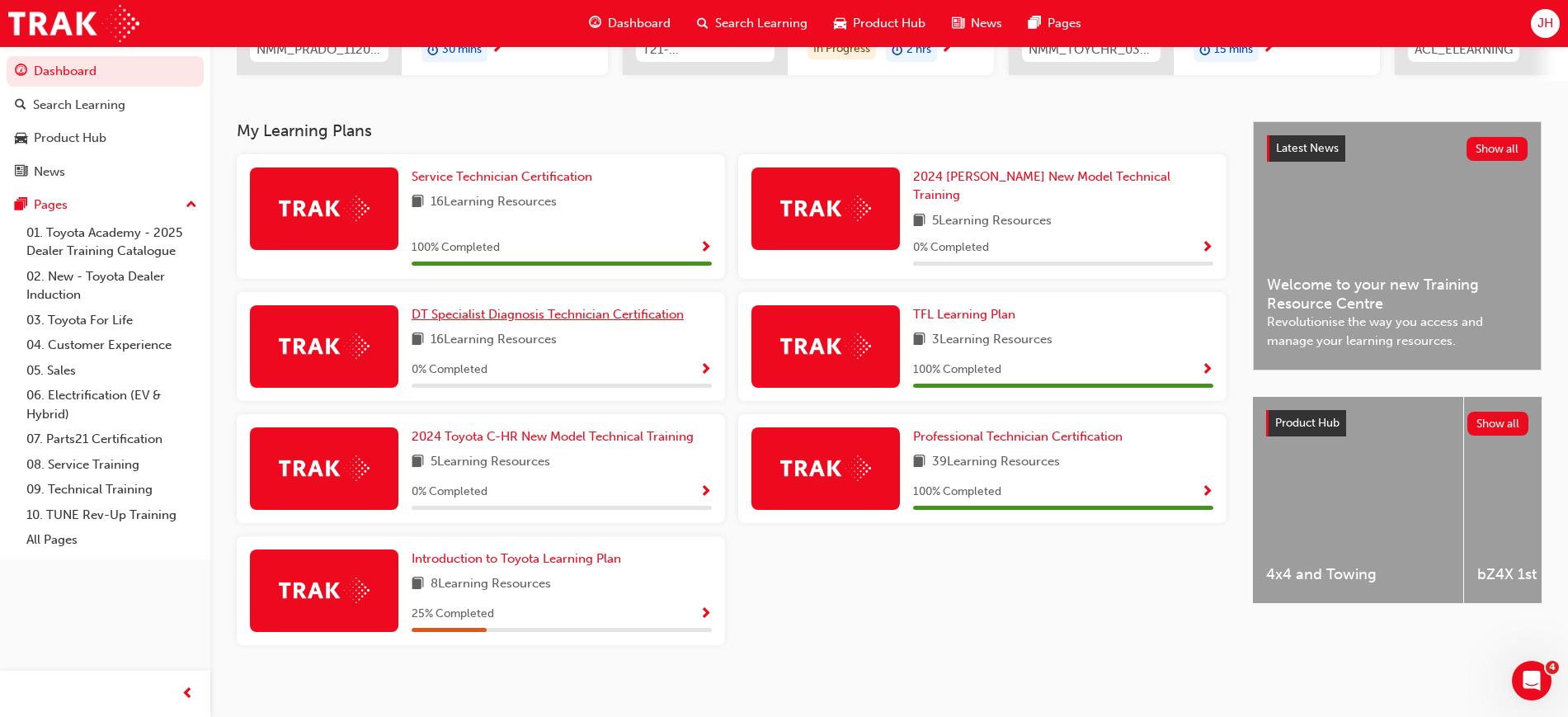
click at [567, 310] on span "DT Specialist Diagnosis Technician Certification" at bounding box center [547, 315] width 272 height 15
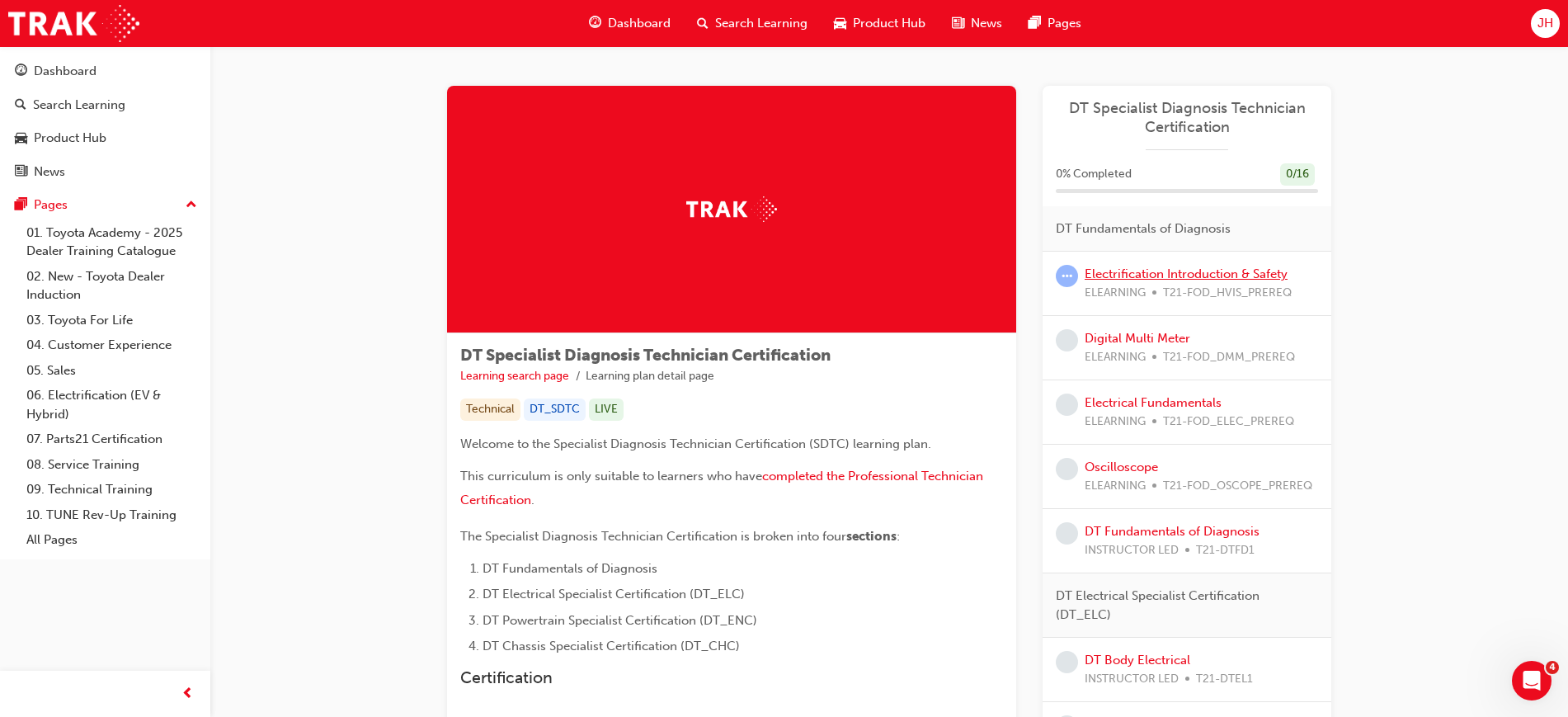
click at [1184, 276] on link "Electrification Introduction & Safety" at bounding box center [1186, 274] width 203 height 15
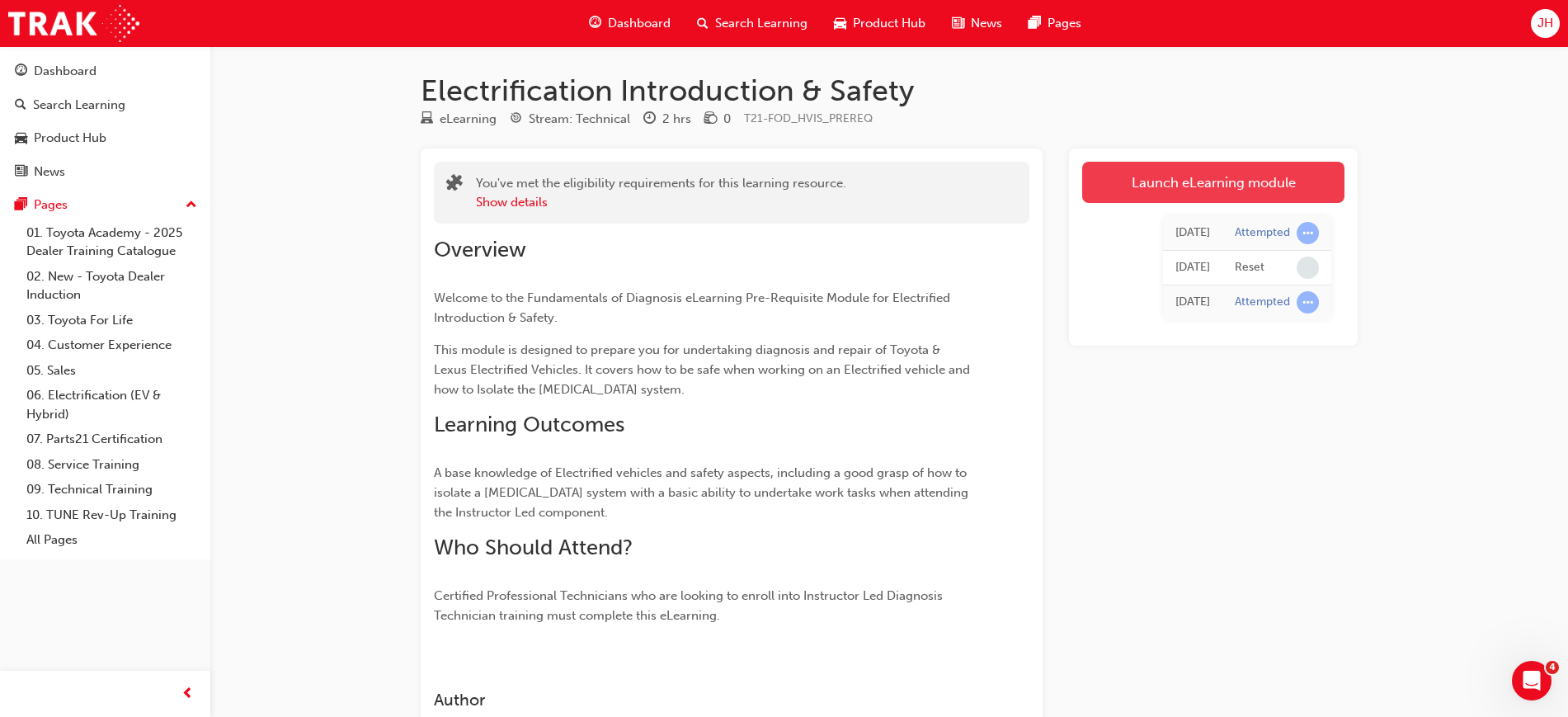
click at [1159, 191] on link "Launch eLearning module" at bounding box center [1213, 182] width 262 height 42
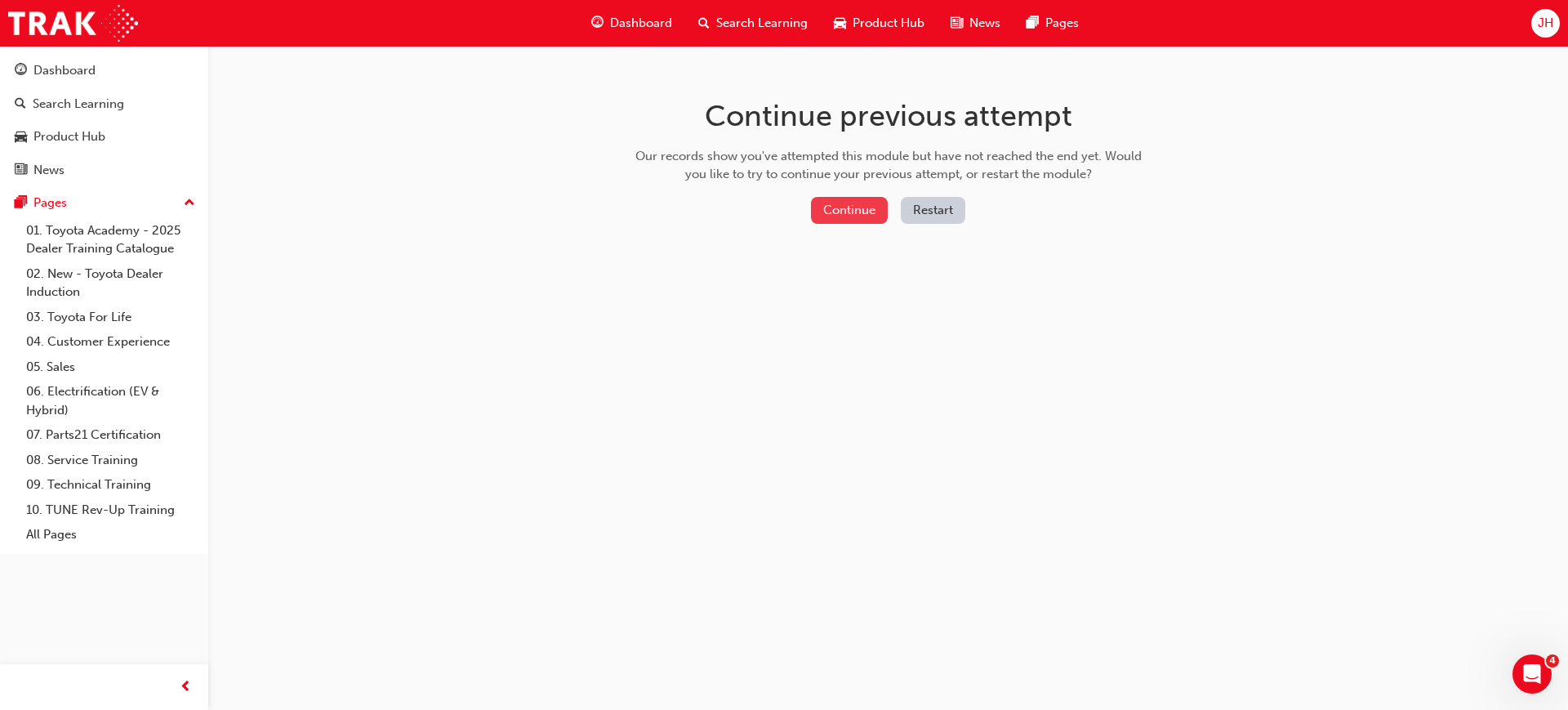
click at [875, 219] on button "Continue" at bounding box center [849, 210] width 77 height 27
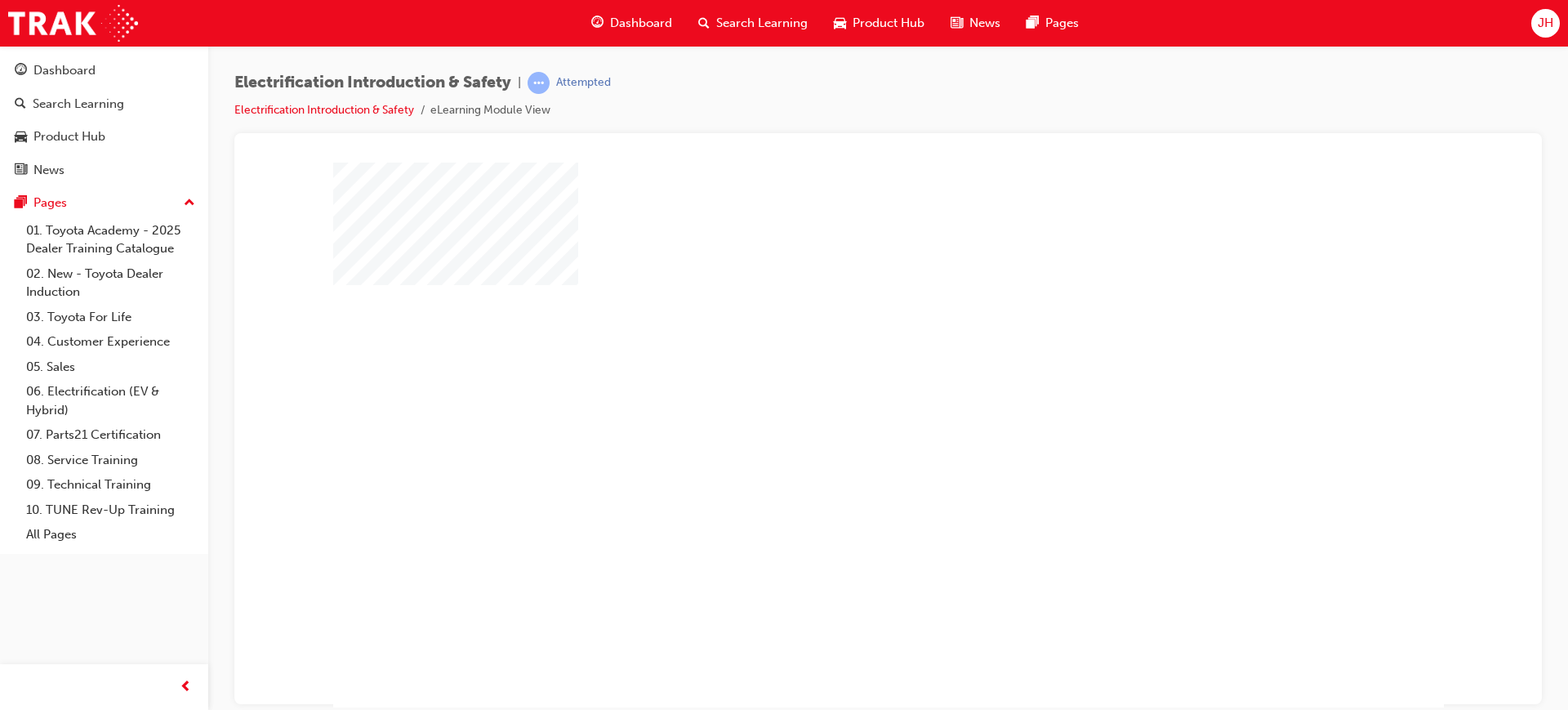
click at [842, 388] on div "play" at bounding box center [842, 388] width 0 height 0
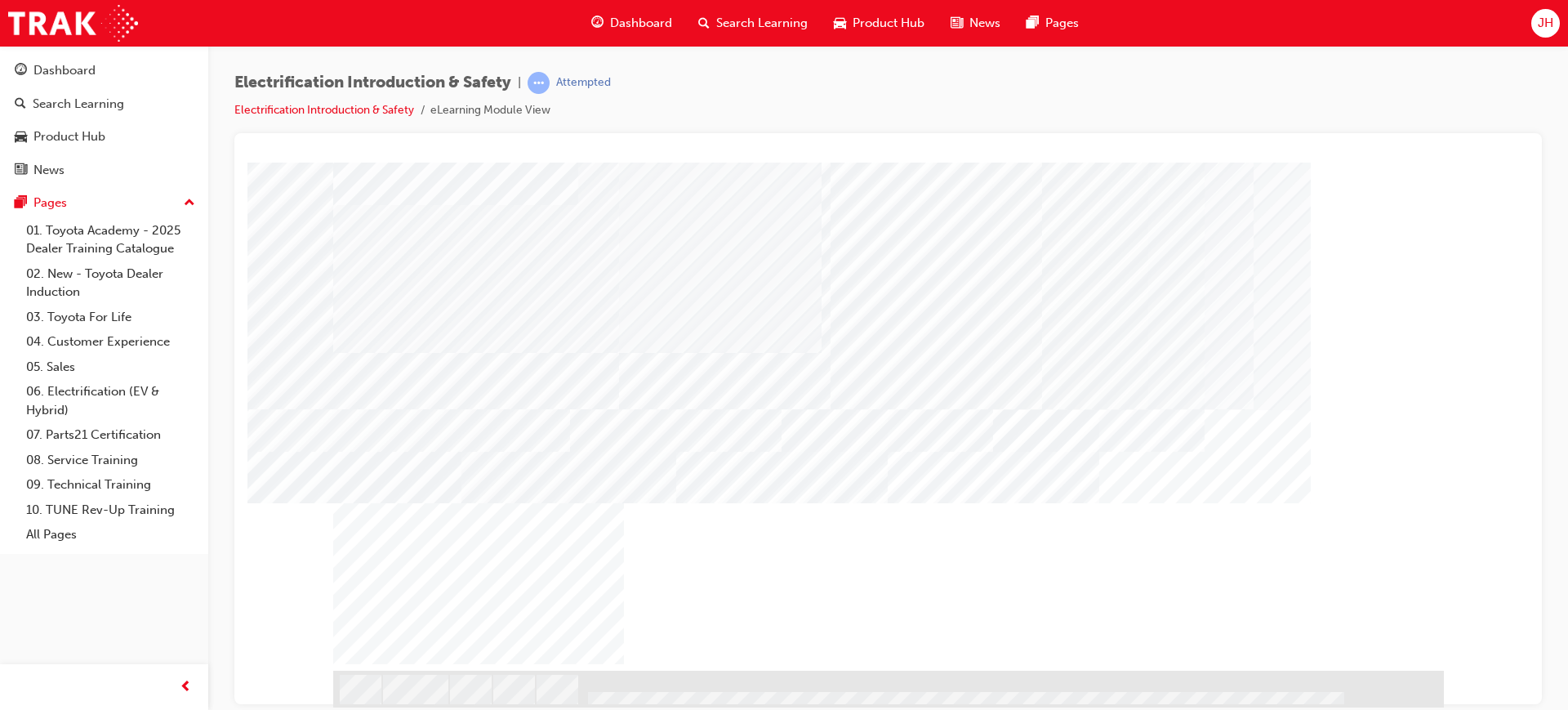
click at [436, 699] on div "NEXT Trigger this button to go to the next slide" at bounding box center [384, 714] width 103 height 30
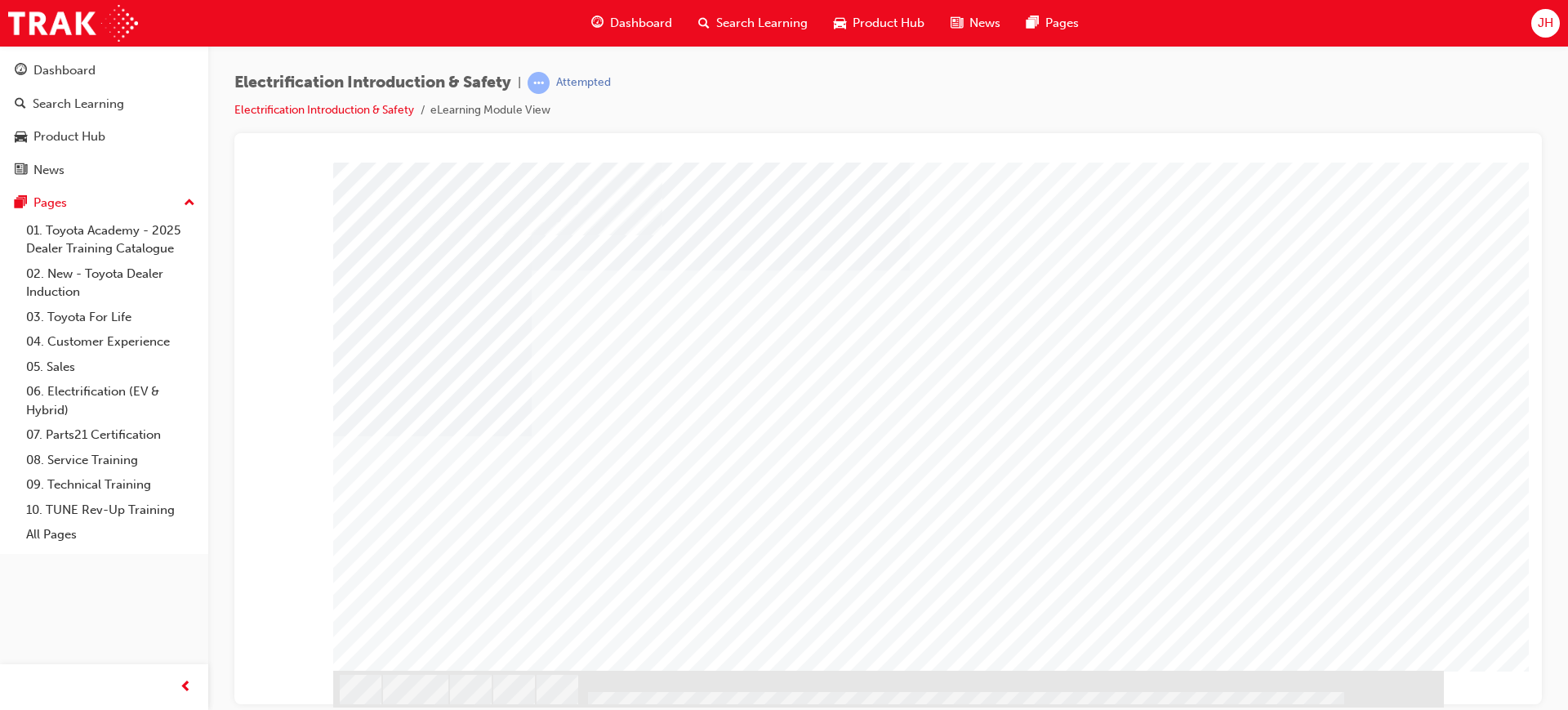
drag, startPoint x: 716, startPoint y: 561, endPoint x: 774, endPoint y: 569, distance: 58.5
click at [1161, 193] on div "Play" at bounding box center [1155, 193] width 480 height 0
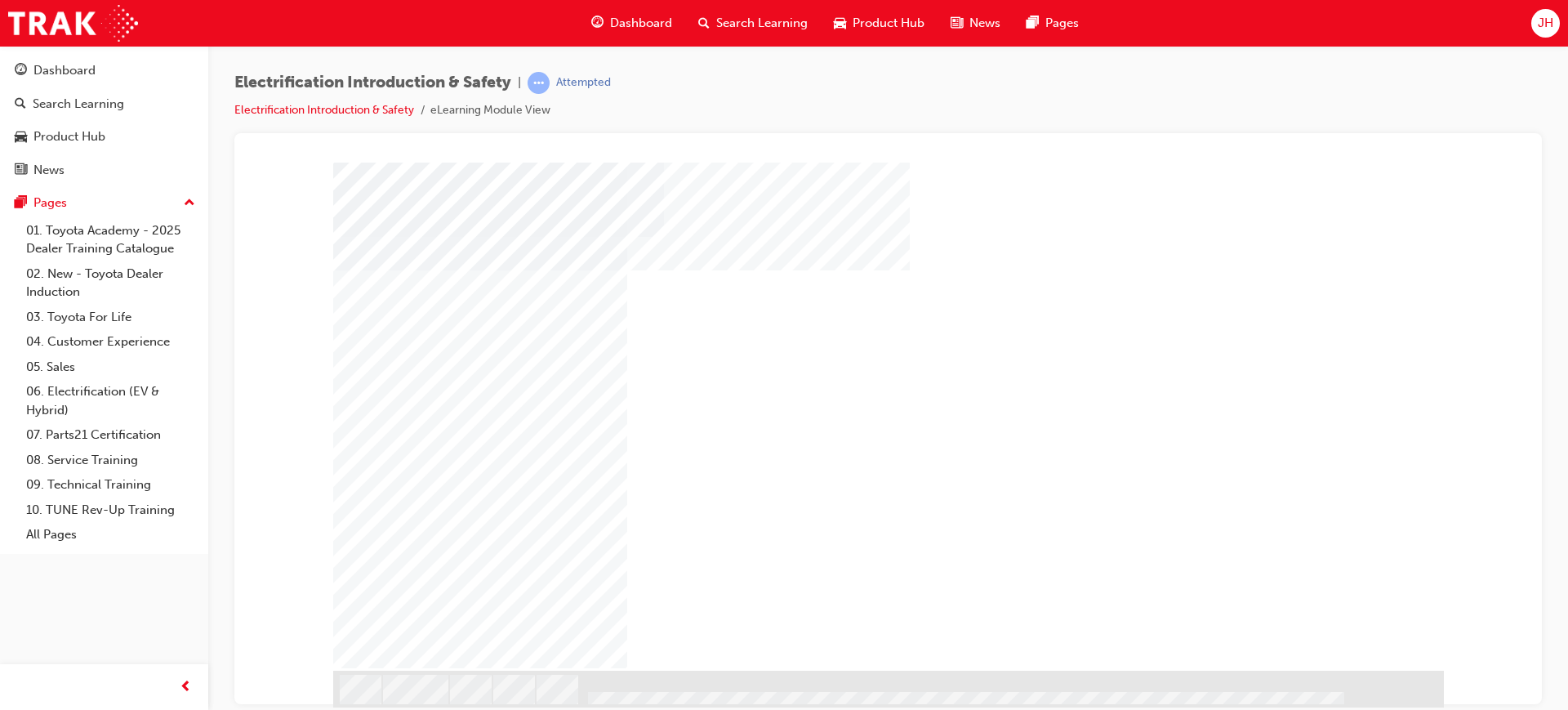
click at [1374, 193] on div "Full Screen" at bounding box center [1155, 193] width 480 height 0
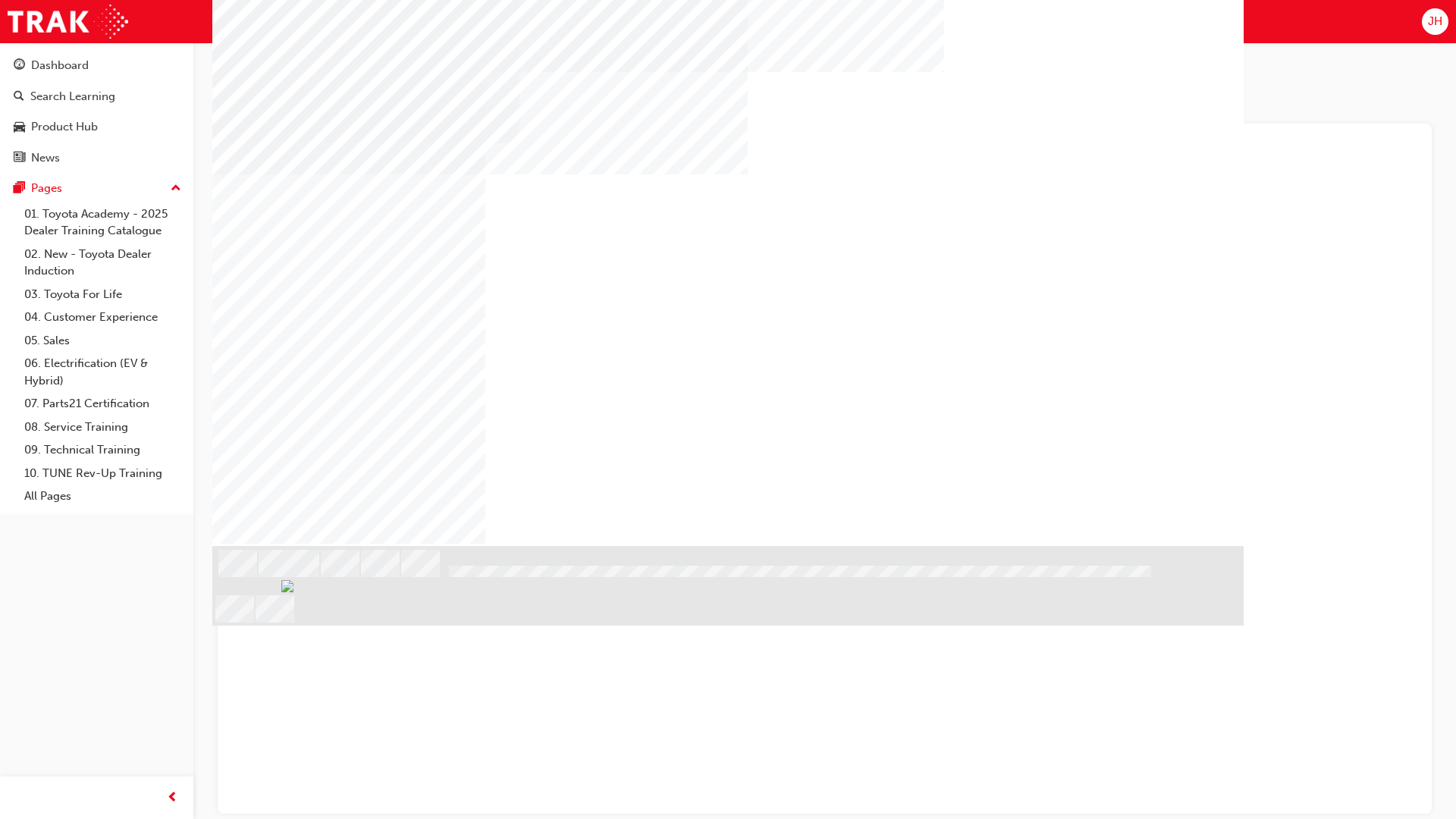
drag, startPoint x: 900, startPoint y: 407, endPoint x: 879, endPoint y: 400, distance: 22.1
click at [901, 354] on video "multistate" at bounding box center [975, 229] width 446 height 251
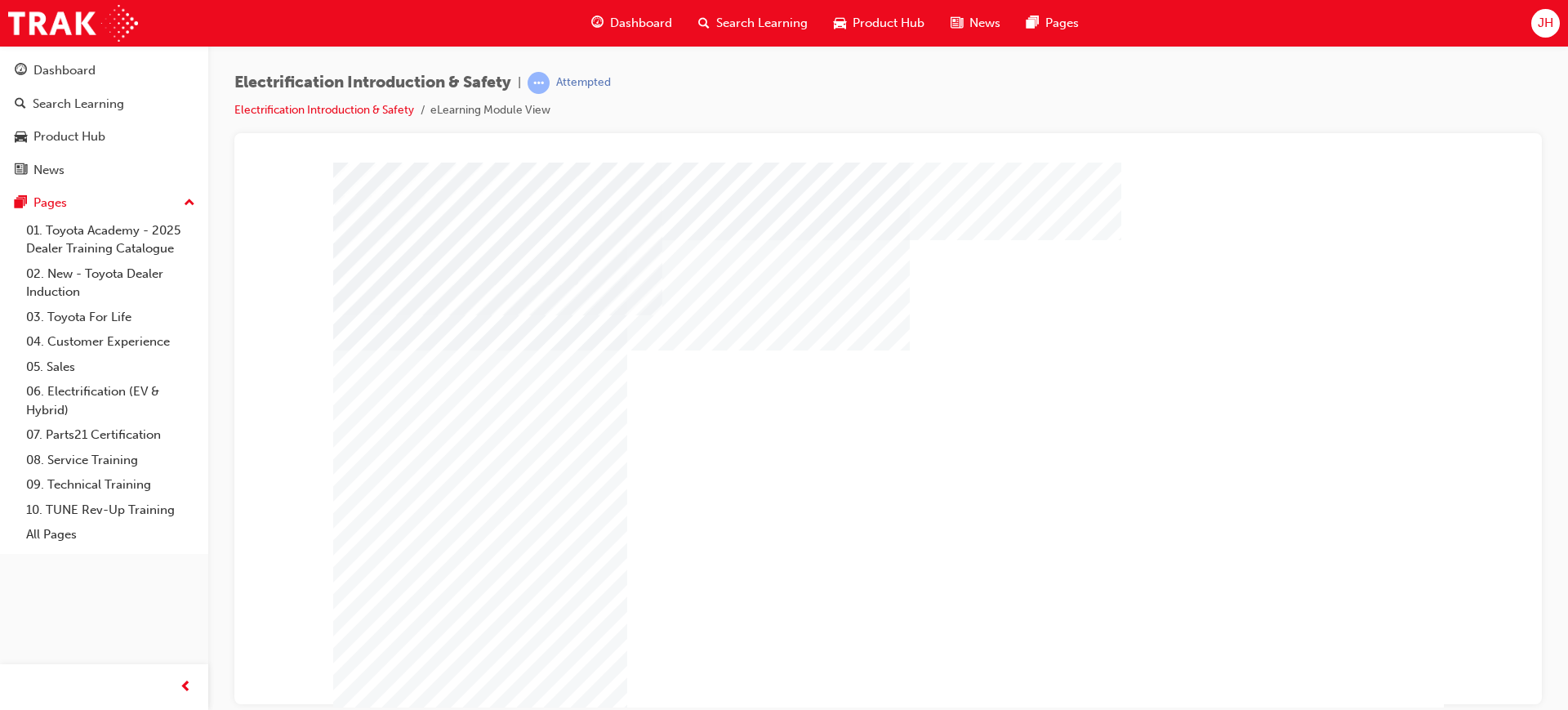
click at [1149, 273] on div "Play" at bounding box center [1155, 273] width 480 height 0
click at [936, 273] on div "Rewind" at bounding box center [1155, 273] width 480 height 0
click at [1370, 273] on div "Full Screen" at bounding box center [1155, 273] width 480 height 0
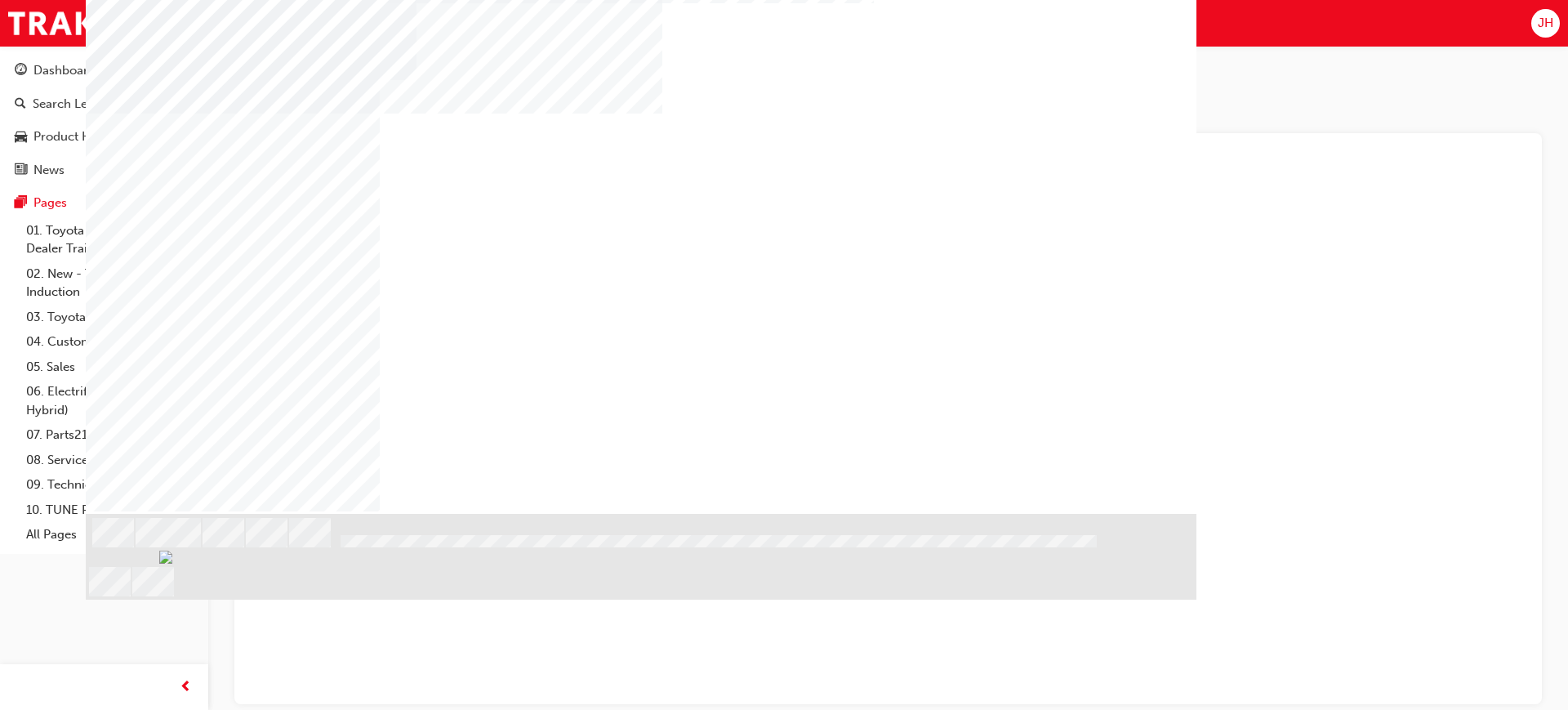
scroll to position [80, 0]
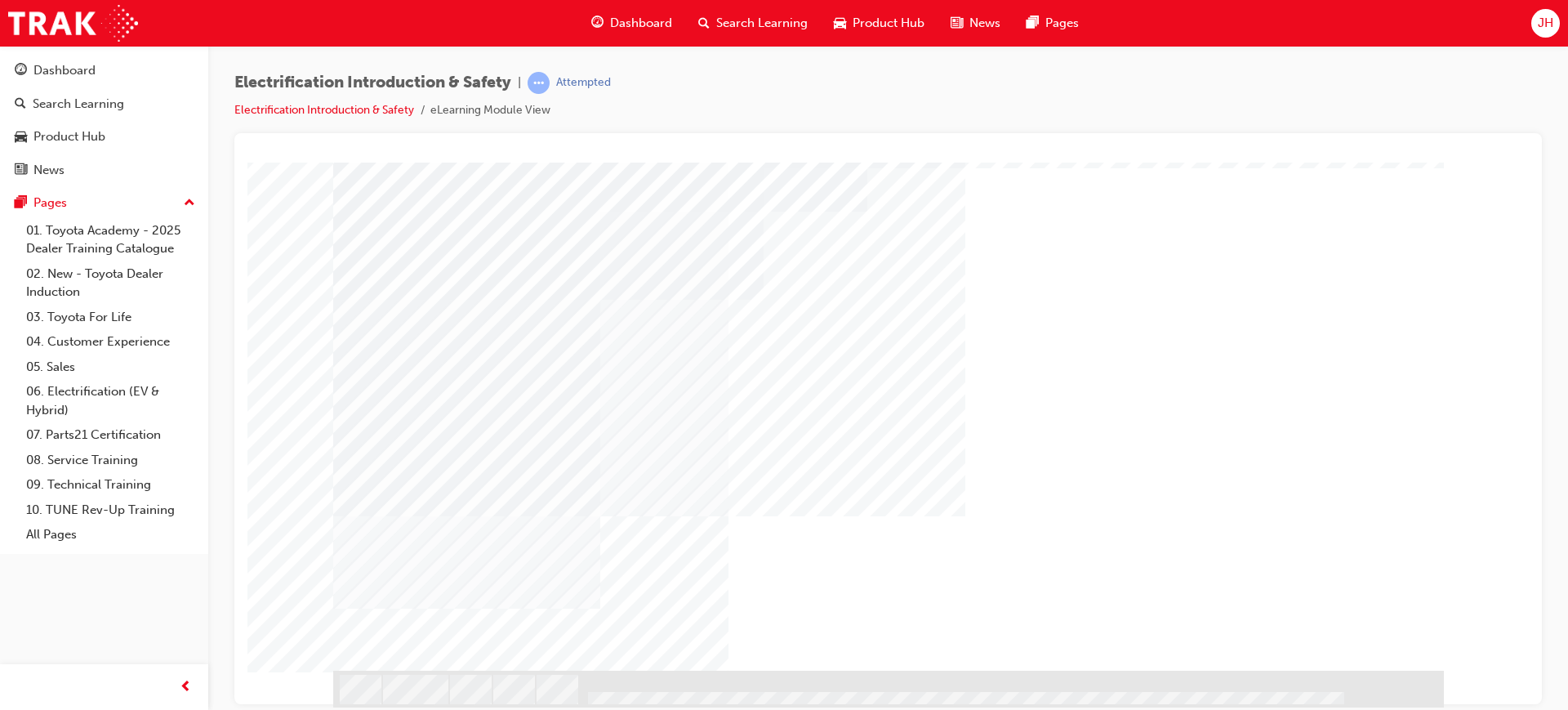
click at [436, 699] on div "NEXT Trigger this button to go to the next slide" at bounding box center [384, 714] width 103 height 30
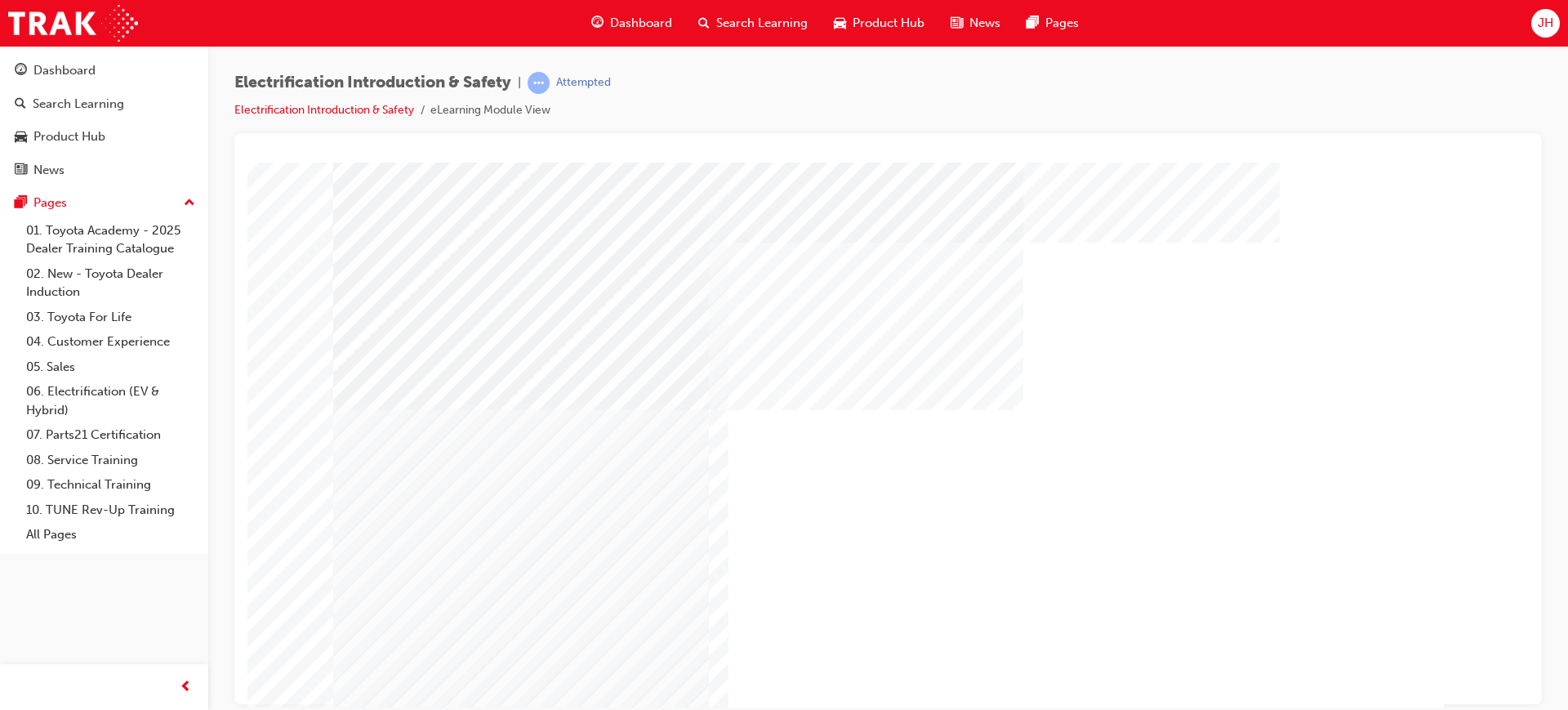
scroll to position [0, 0]
drag, startPoint x: 470, startPoint y: 478, endPoint x: 472, endPoint y: 470, distance: 8.2
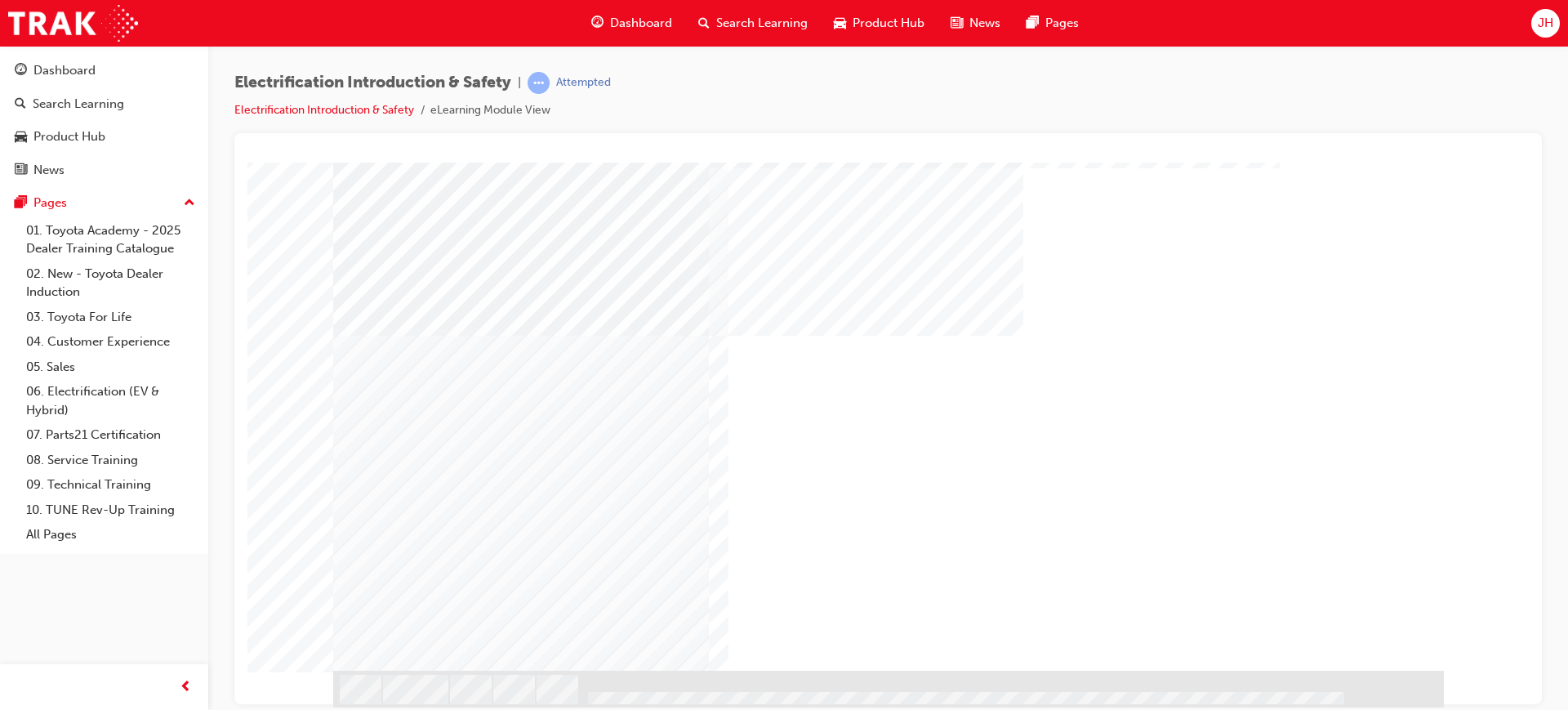
click at [946, 549] on div at bounding box center [939, 552] width 45 height 40
click at [942, 555] on div at bounding box center [939, 552] width 45 height 40
click at [931, 554] on div at bounding box center [939, 552] width 45 height 40
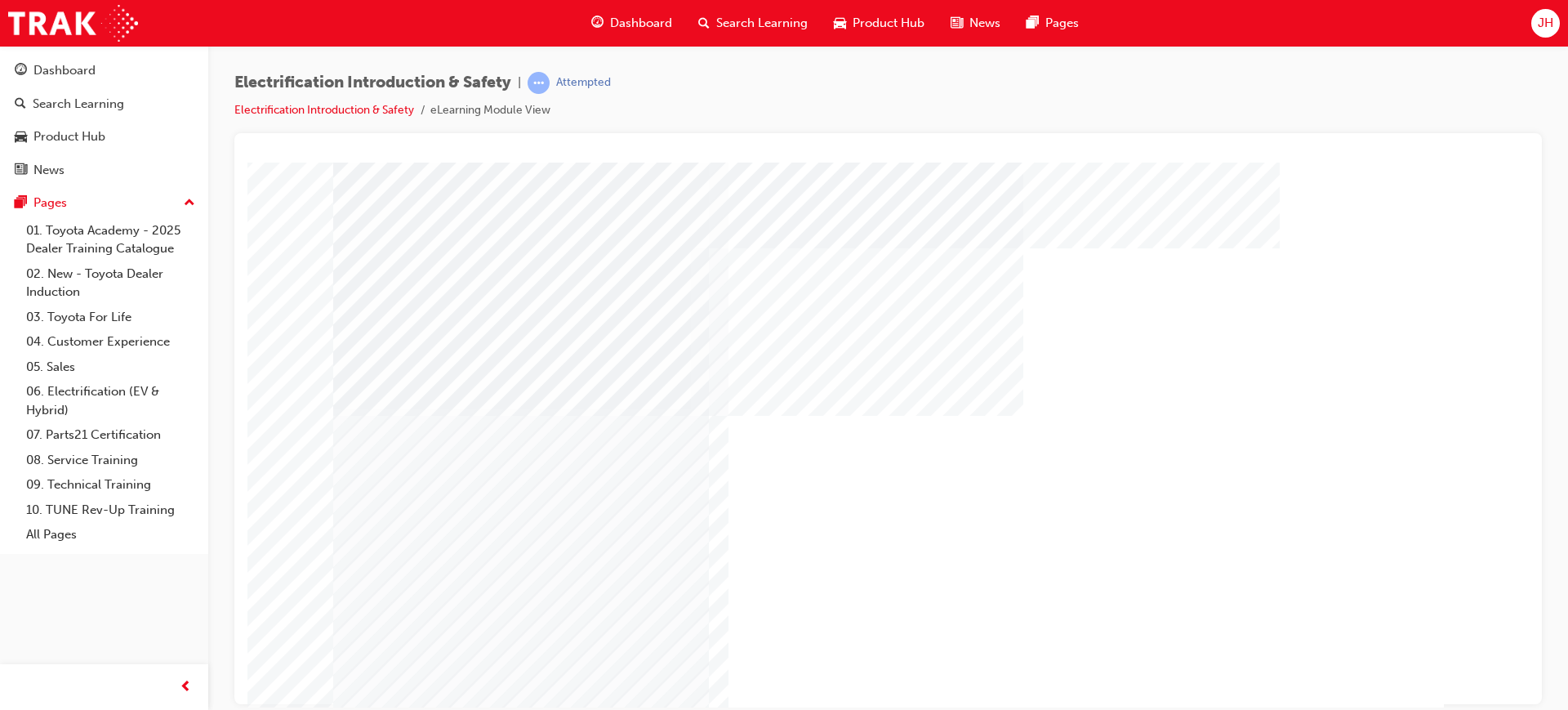
click at [936, 624] on div at bounding box center [939, 632] width 45 height 40
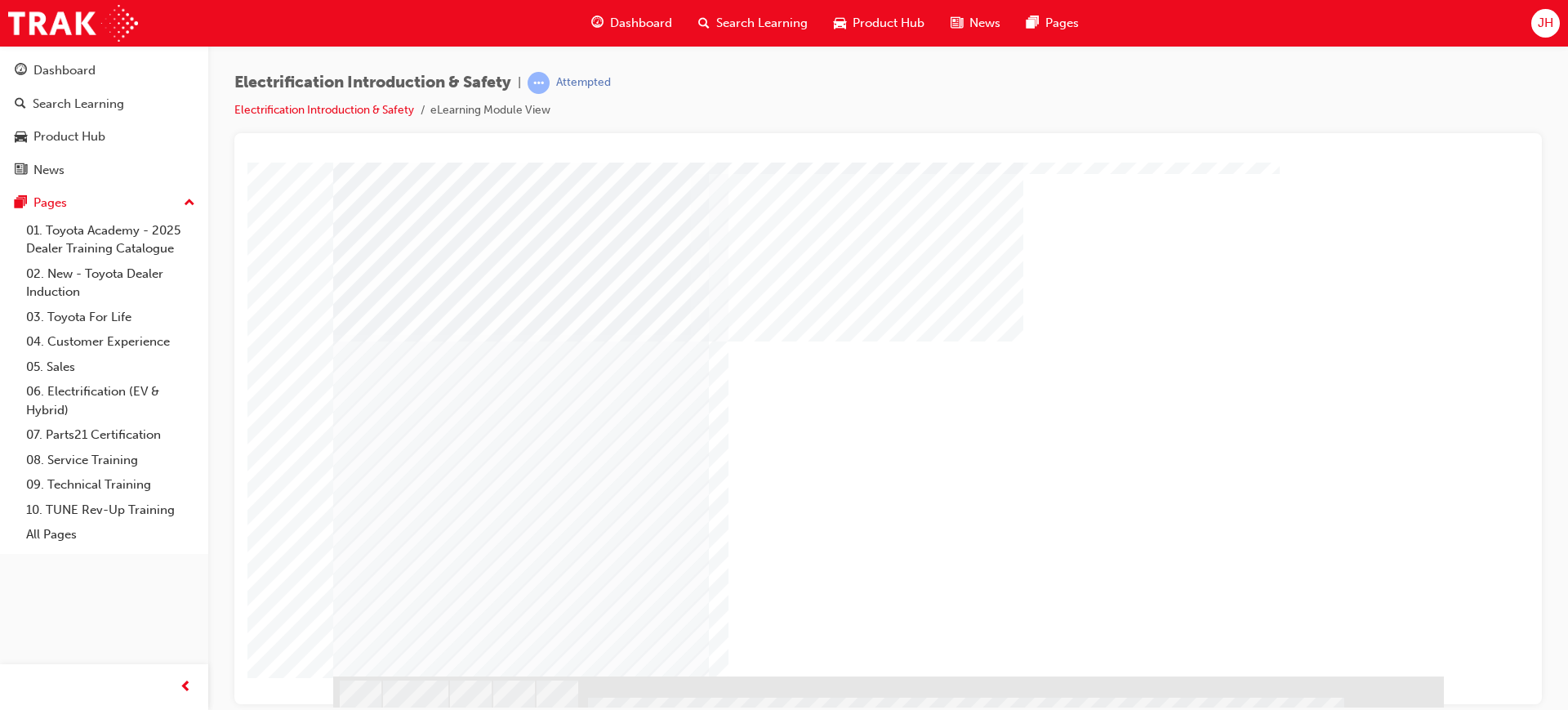
scroll to position [80, 0]
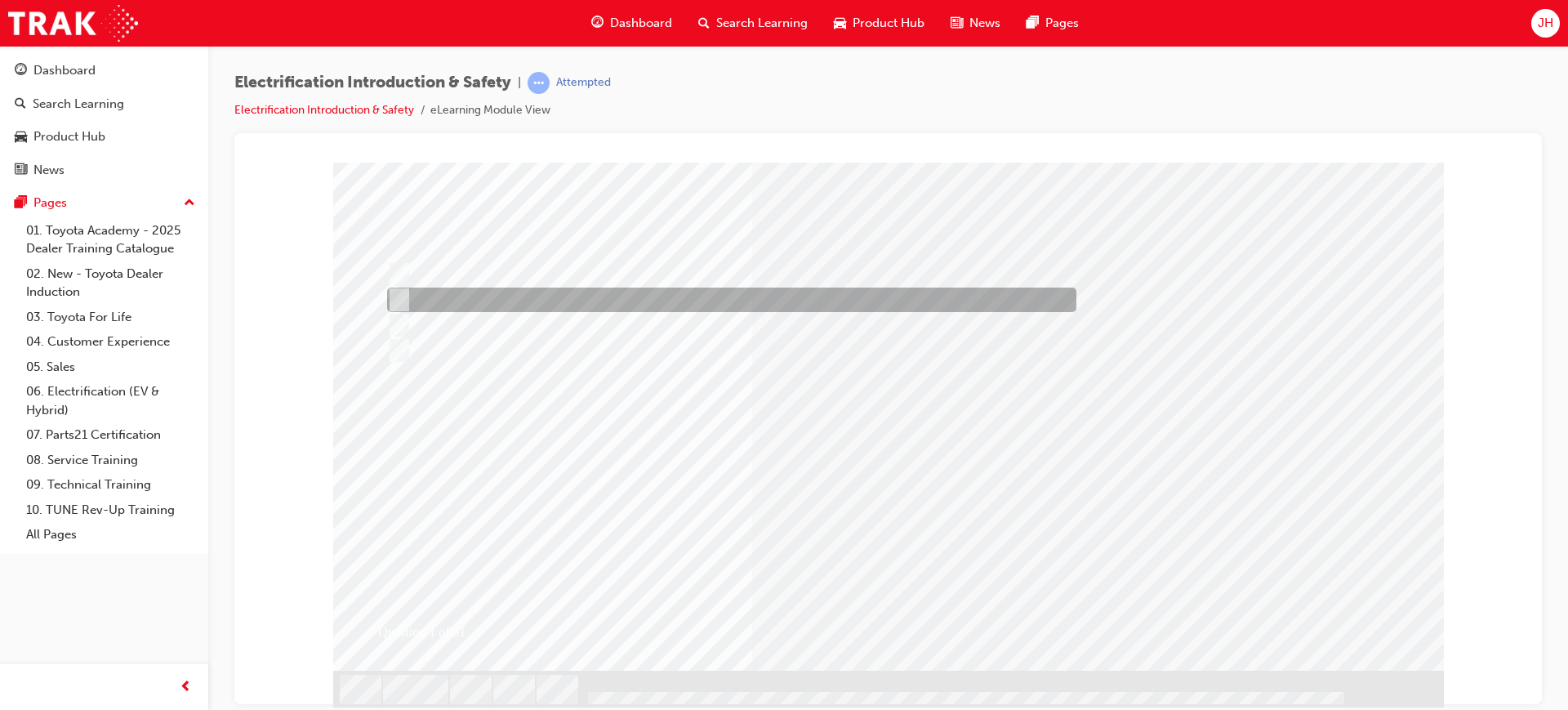
click at [471, 303] on div at bounding box center [728, 300] width 689 height 25
radio input "true"
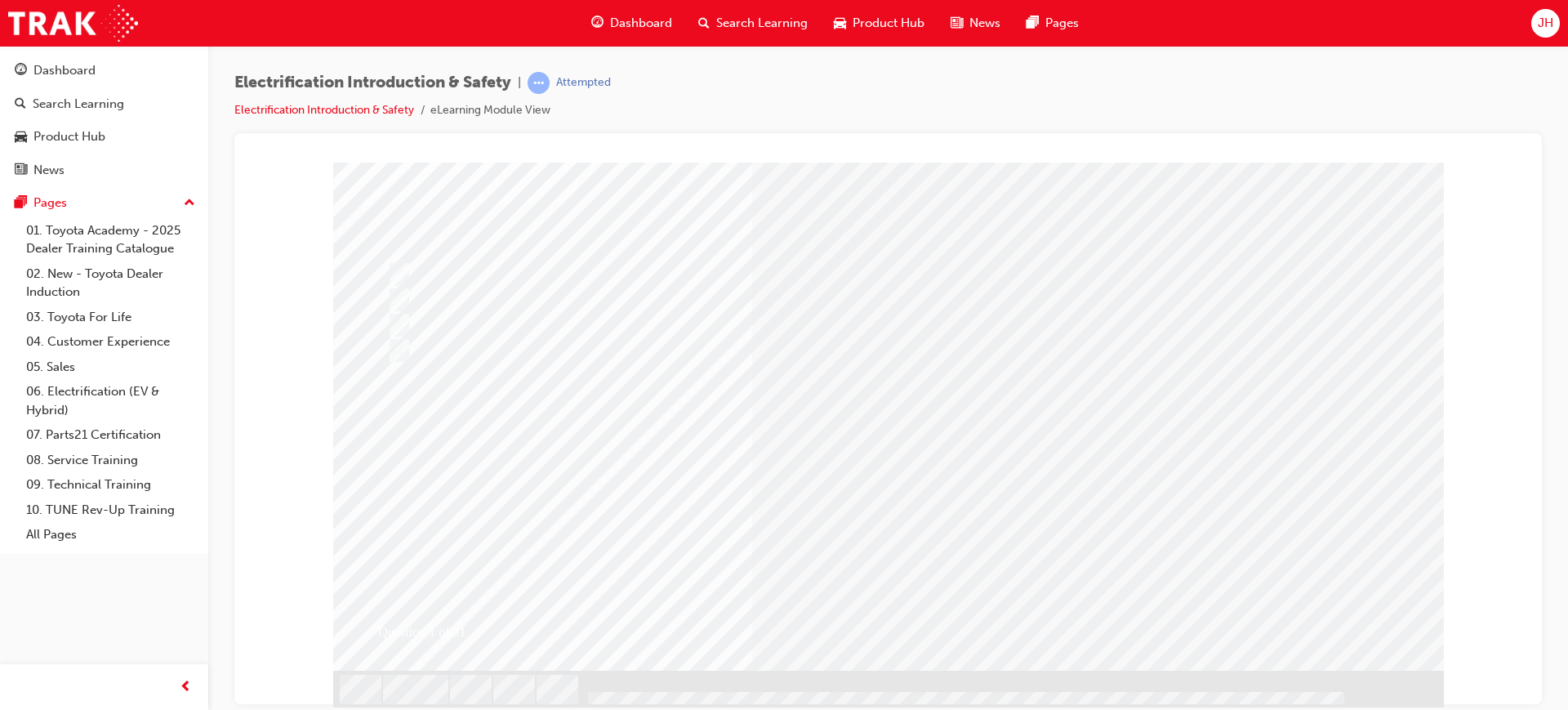
drag, startPoint x: 1778, startPoint y: 522, endPoint x: 1510, endPoint y: 450, distance: 277.5
drag, startPoint x: 1523, startPoint y: 432, endPoint x: 1778, endPoint y: 719, distance: 383.9
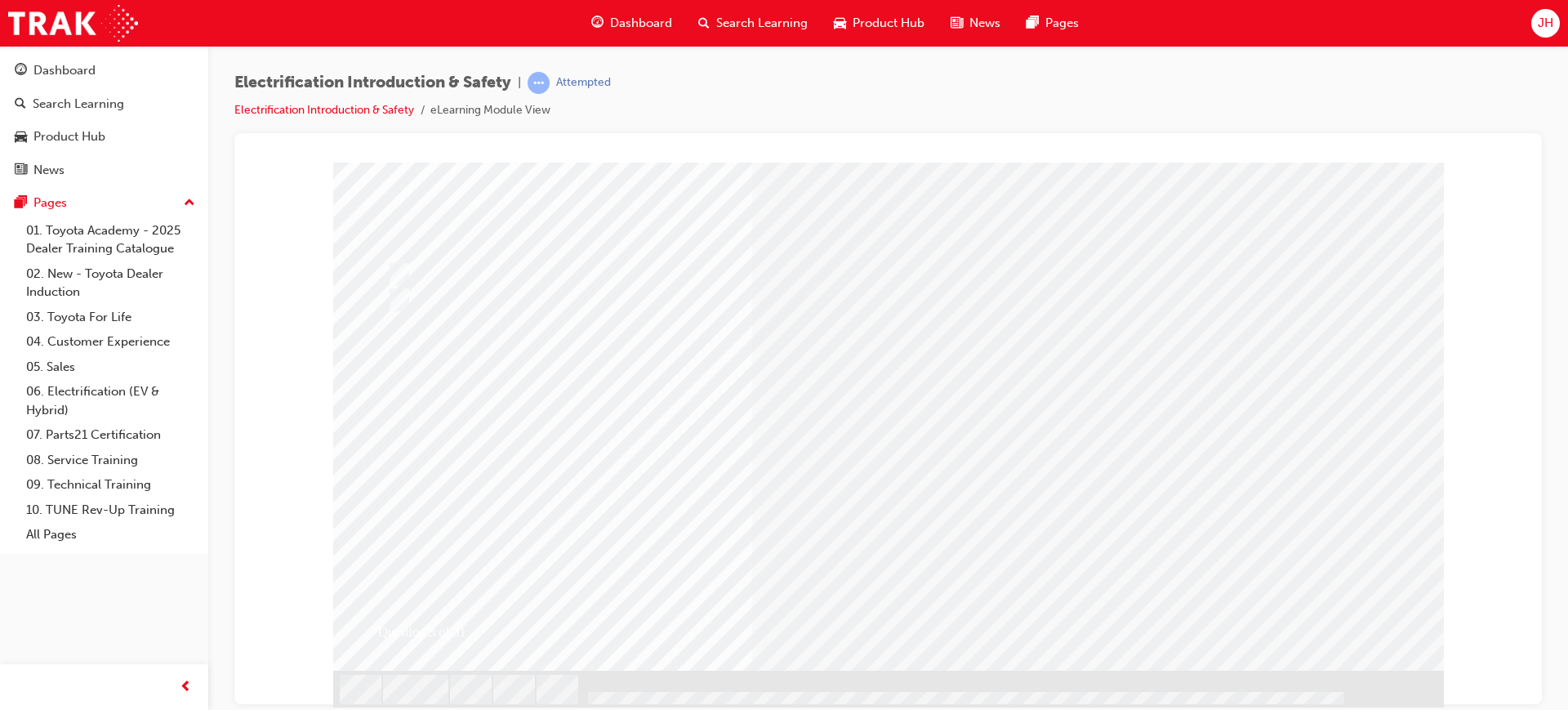
drag, startPoint x: 1531, startPoint y: 546, endPoint x: 1531, endPoint y: 443, distance: 103.0
click at [1531, 443] on div at bounding box center [888, 419] width 1307 height 571
